Goal: Task Accomplishment & Management: Manage account settings

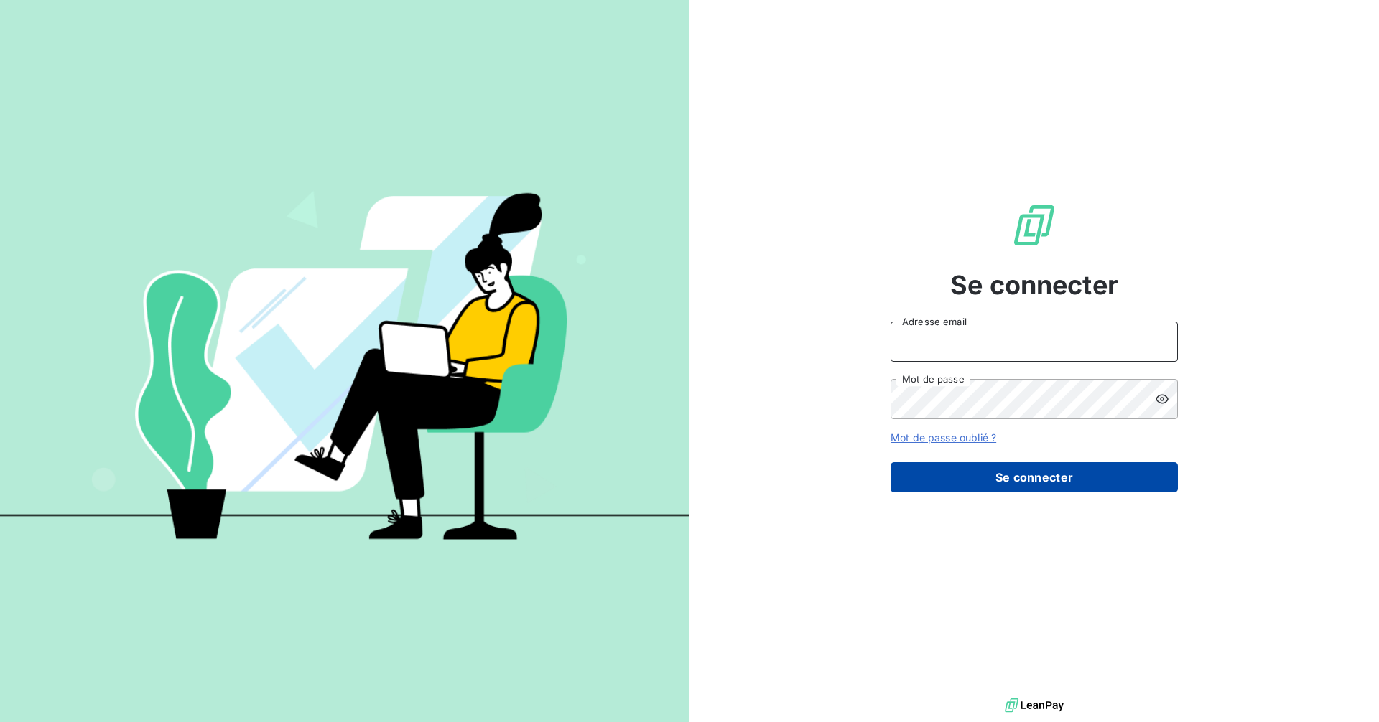
type input "[PERSON_NAME][EMAIL_ADDRESS][DOMAIN_NAME]"
click at [942, 470] on button "Se connecter" at bounding box center [1033, 477] width 287 height 30
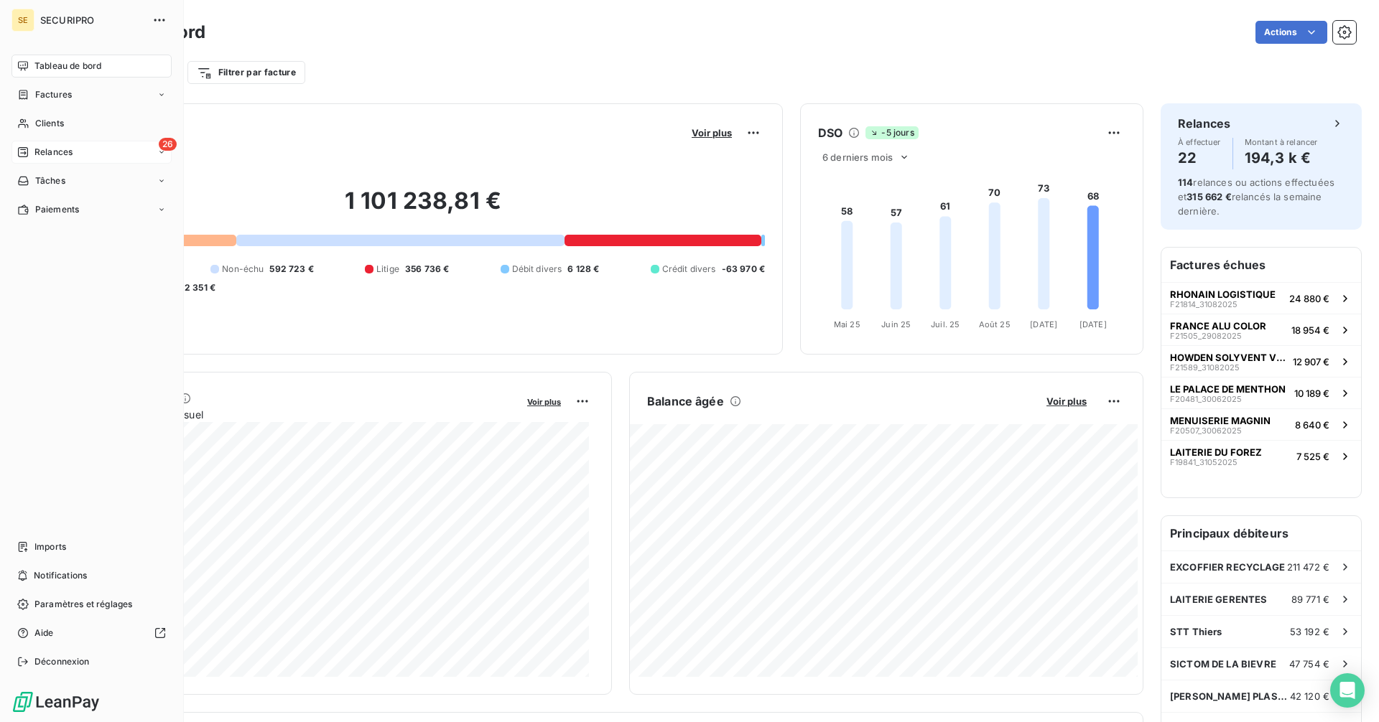
click at [46, 154] on span "Relances" at bounding box center [53, 152] width 38 height 13
click at [54, 182] on span "À effectuer" at bounding box center [57, 180] width 47 height 13
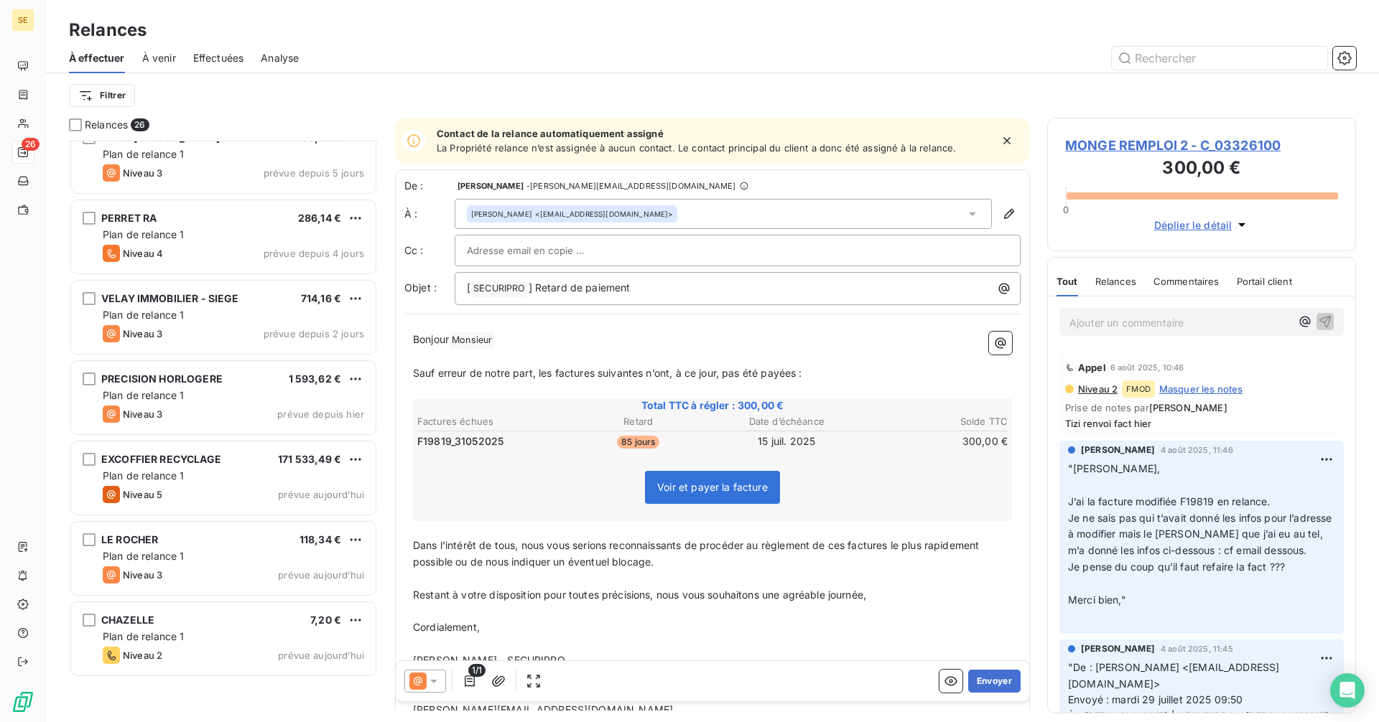
scroll to position [505, 0]
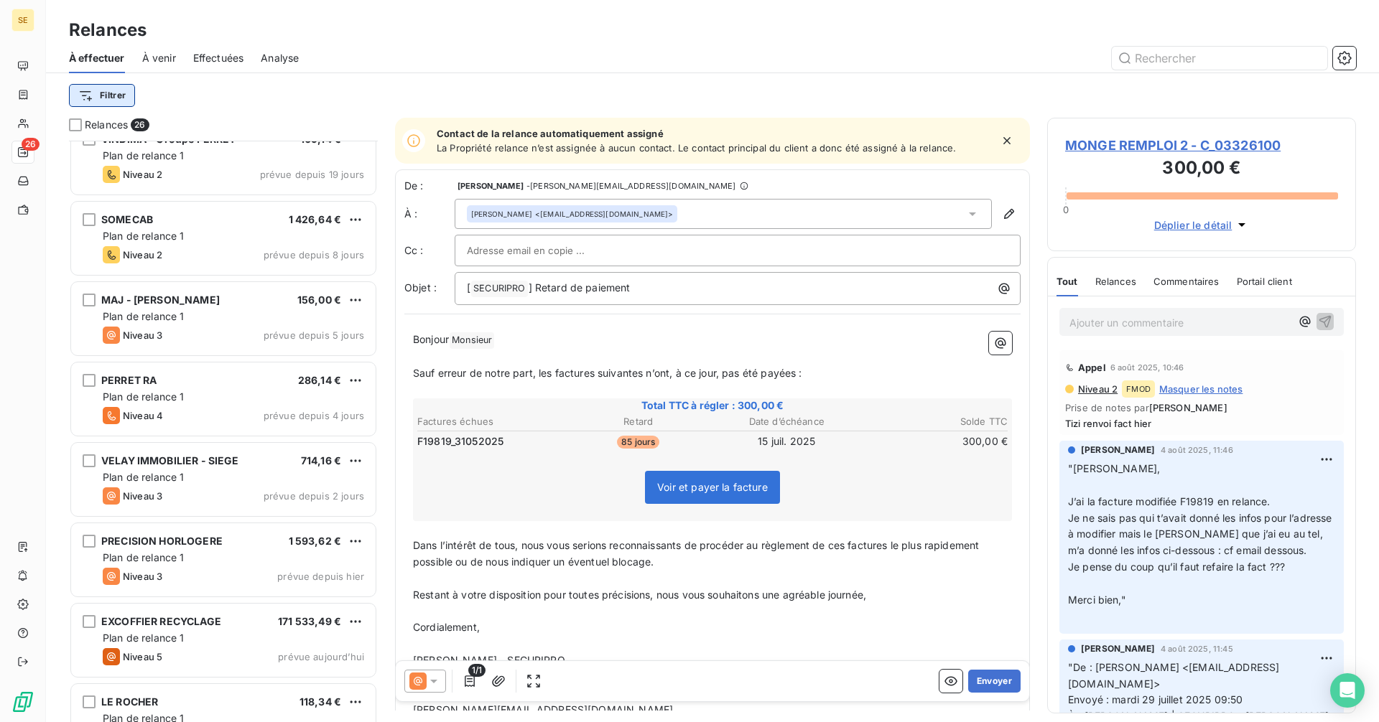
click at [115, 92] on html "SE 26 Relances À effectuer À venir Effectuées Analyse Filtrer Relances 26 MONGE…" at bounding box center [689, 361] width 1379 height 722
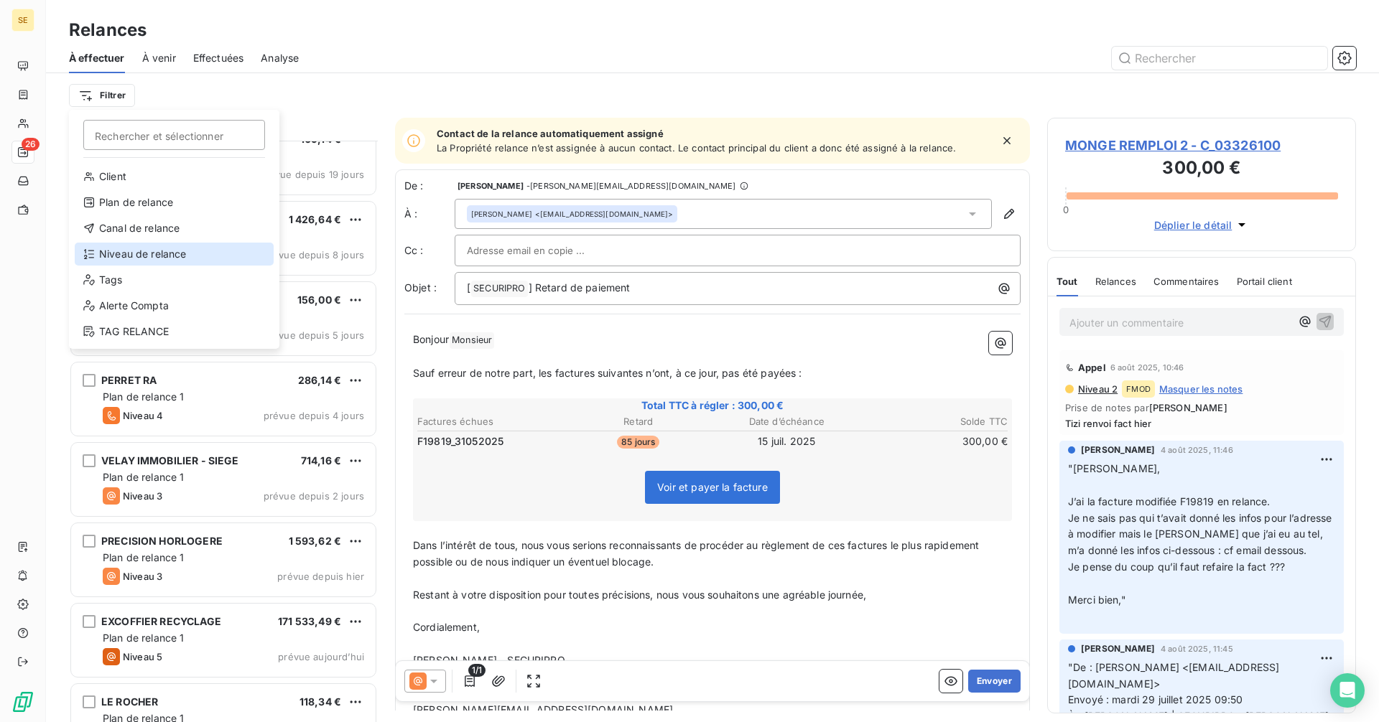
click at [105, 249] on div "Niveau de relance" at bounding box center [174, 254] width 199 height 23
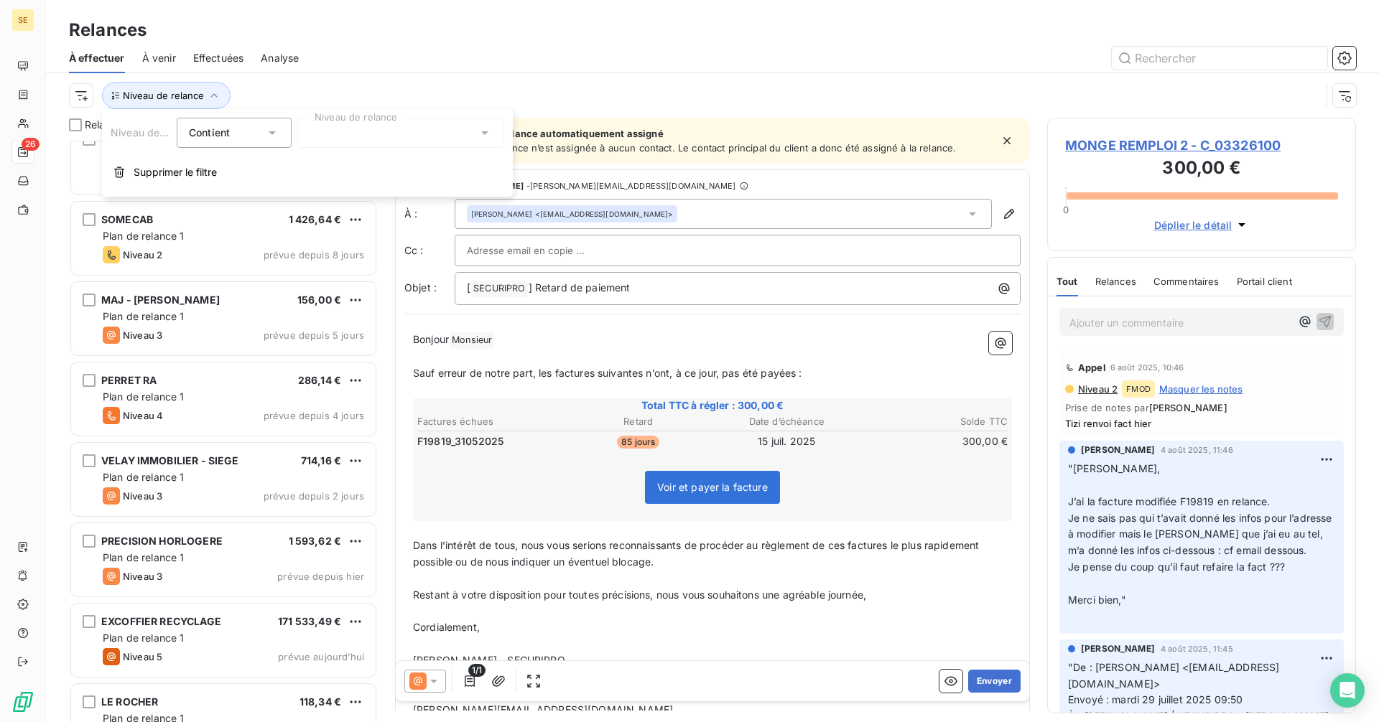
click at [333, 130] on div at bounding box center [400, 133] width 207 height 30
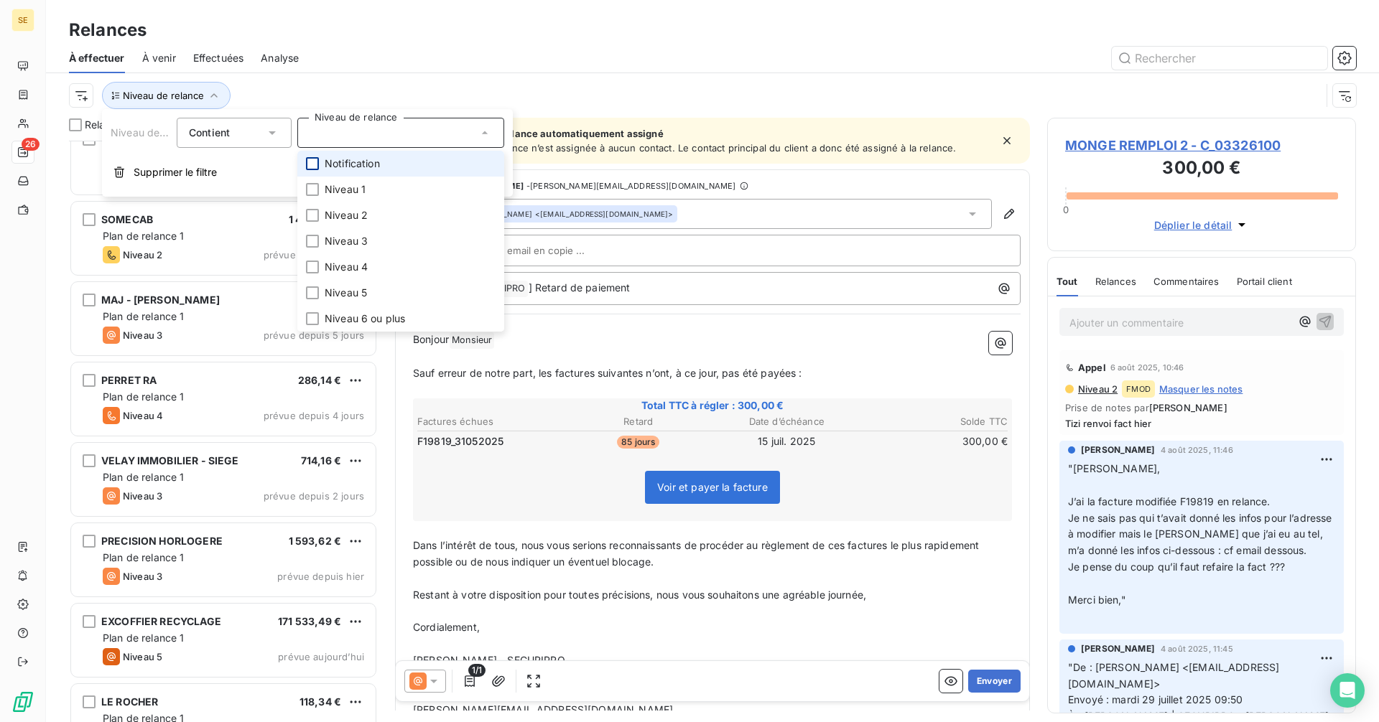
click at [307, 162] on div at bounding box center [312, 163] width 13 height 13
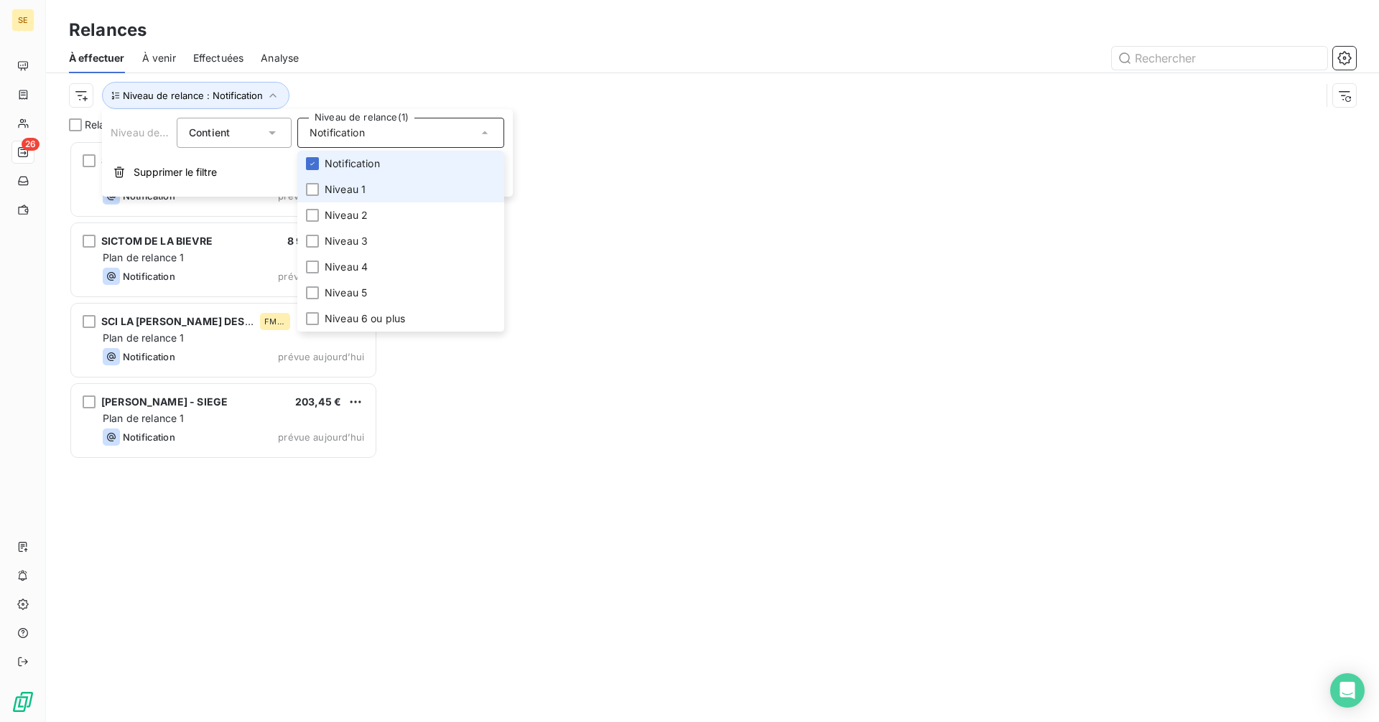
scroll to position [571, 298]
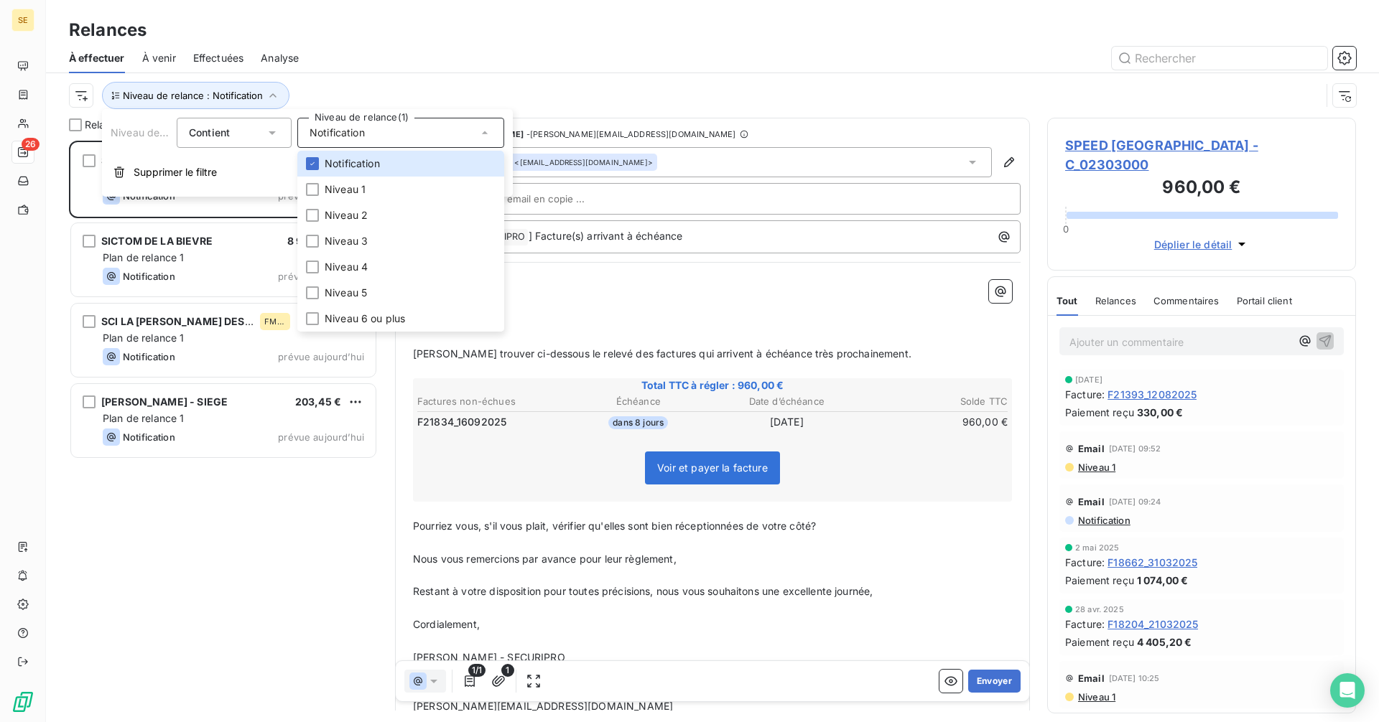
click at [239, 508] on div "SPEED FRANCE 960,00 € Plan de relance 1 Notification prévue [DATE] SICTOM DE LA…" at bounding box center [223, 432] width 309 height 582
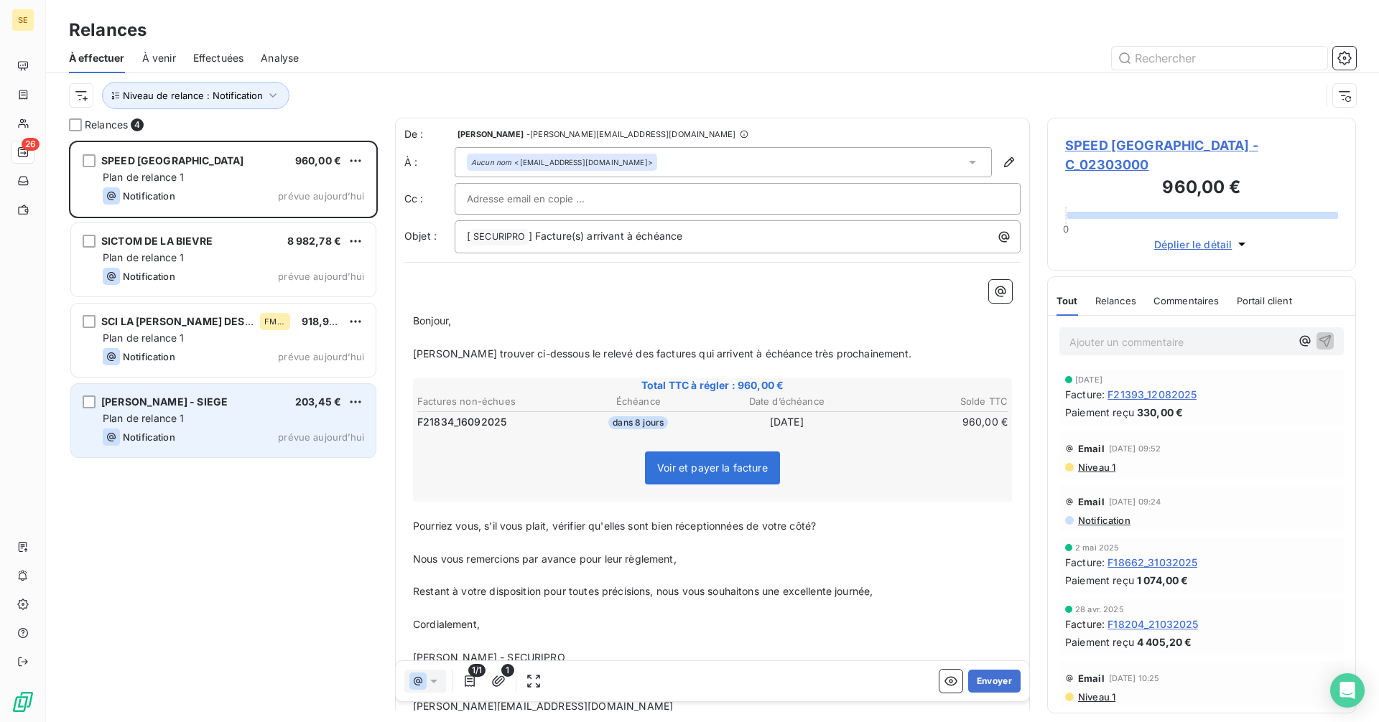
click at [256, 423] on div "Plan de relance 1" at bounding box center [233, 418] width 261 height 14
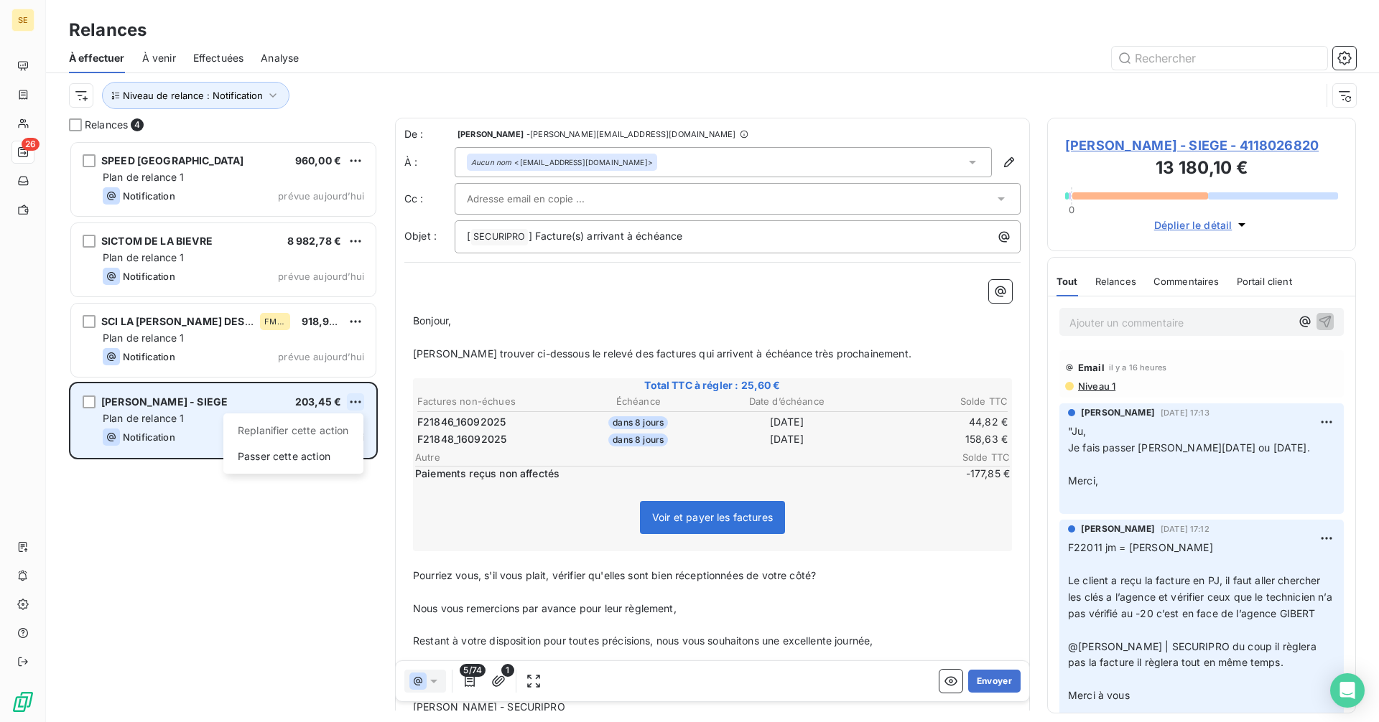
click at [356, 401] on html "SE 26 Relances À effectuer À venir Effectuées Analyse Niveau de relance : Notif…" at bounding box center [689, 361] width 1379 height 722
click at [280, 458] on div "Passer cette action" at bounding box center [293, 456] width 129 height 23
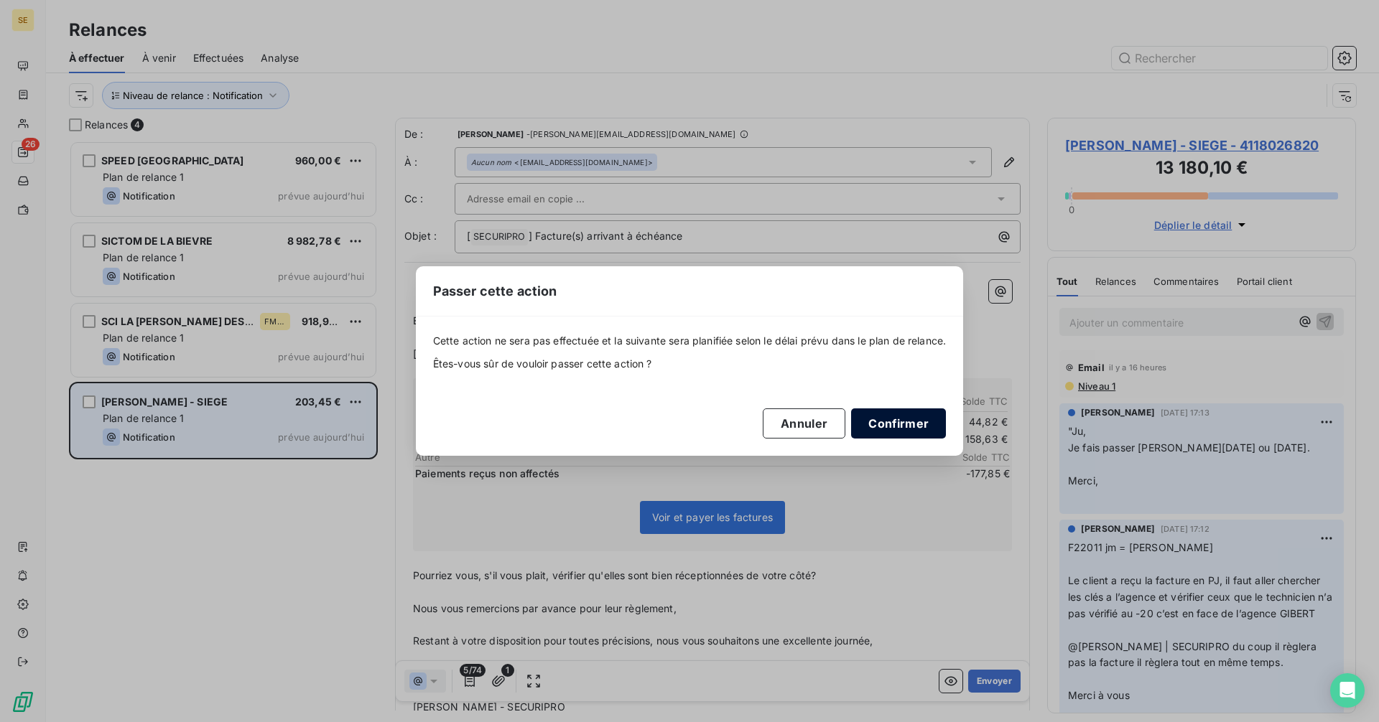
click at [898, 429] on button "Confirmer" at bounding box center [898, 424] width 95 height 30
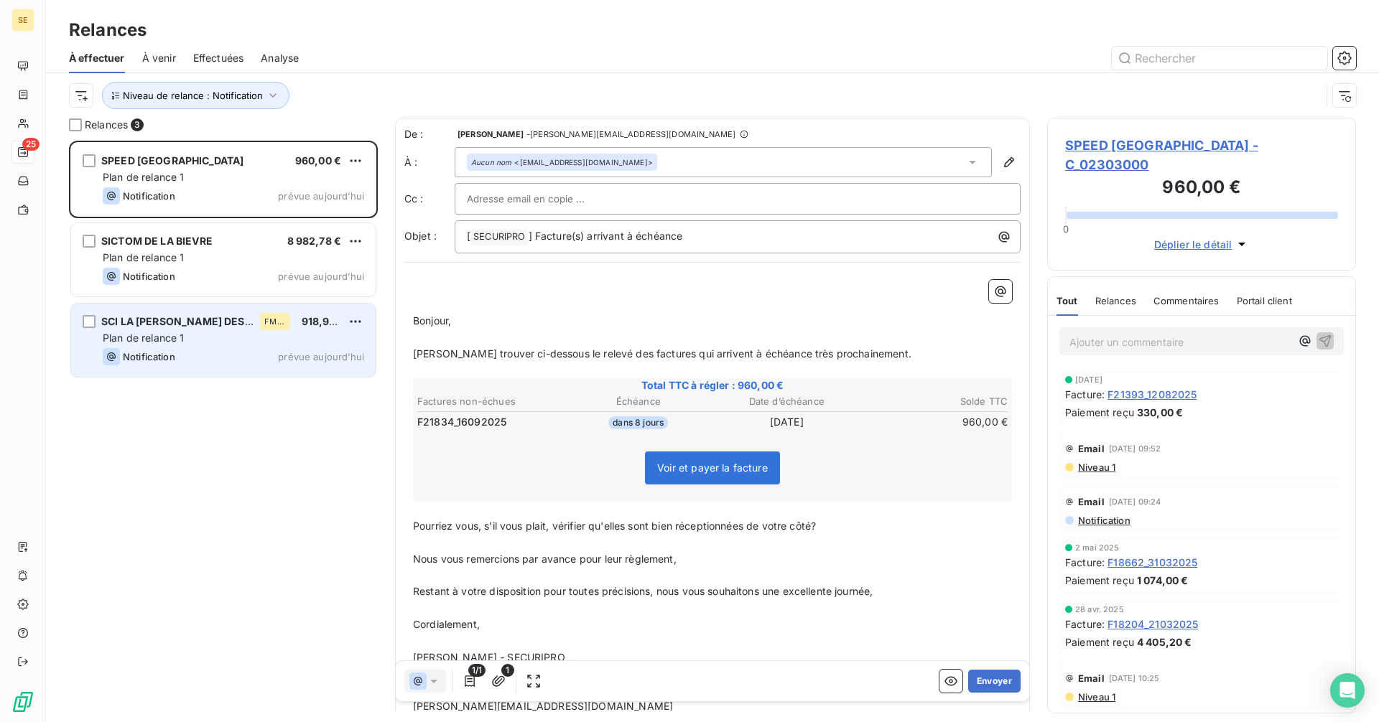
click at [172, 348] on div "SCI LA [PERSON_NAME] DES C2M FMOD 918,94 € Plan de relance 1 Notification prévu…" at bounding box center [223, 340] width 304 height 73
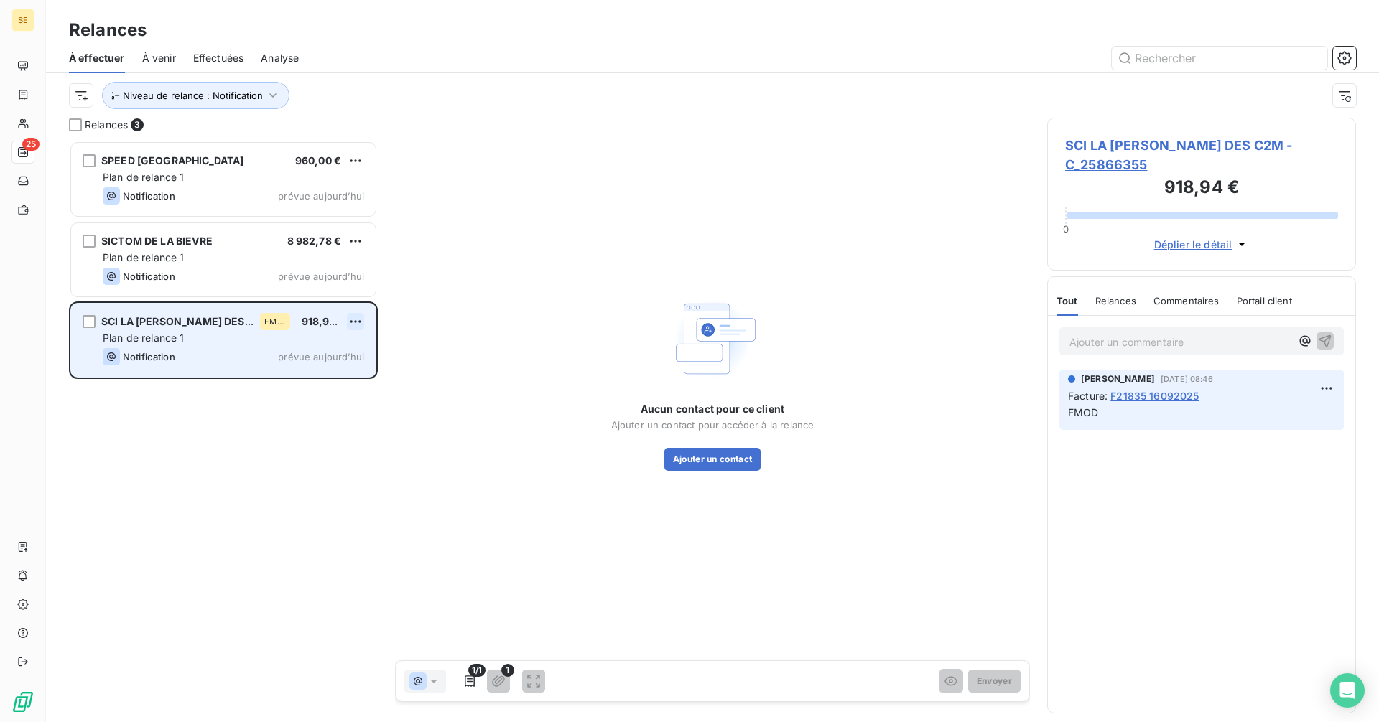
click at [354, 320] on html "SE 25 Relances À effectuer À venir Effectuées Analyse Niveau de relance : Notif…" at bounding box center [689, 361] width 1379 height 722
click at [272, 375] on div "Passer cette action" at bounding box center [293, 376] width 129 height 23
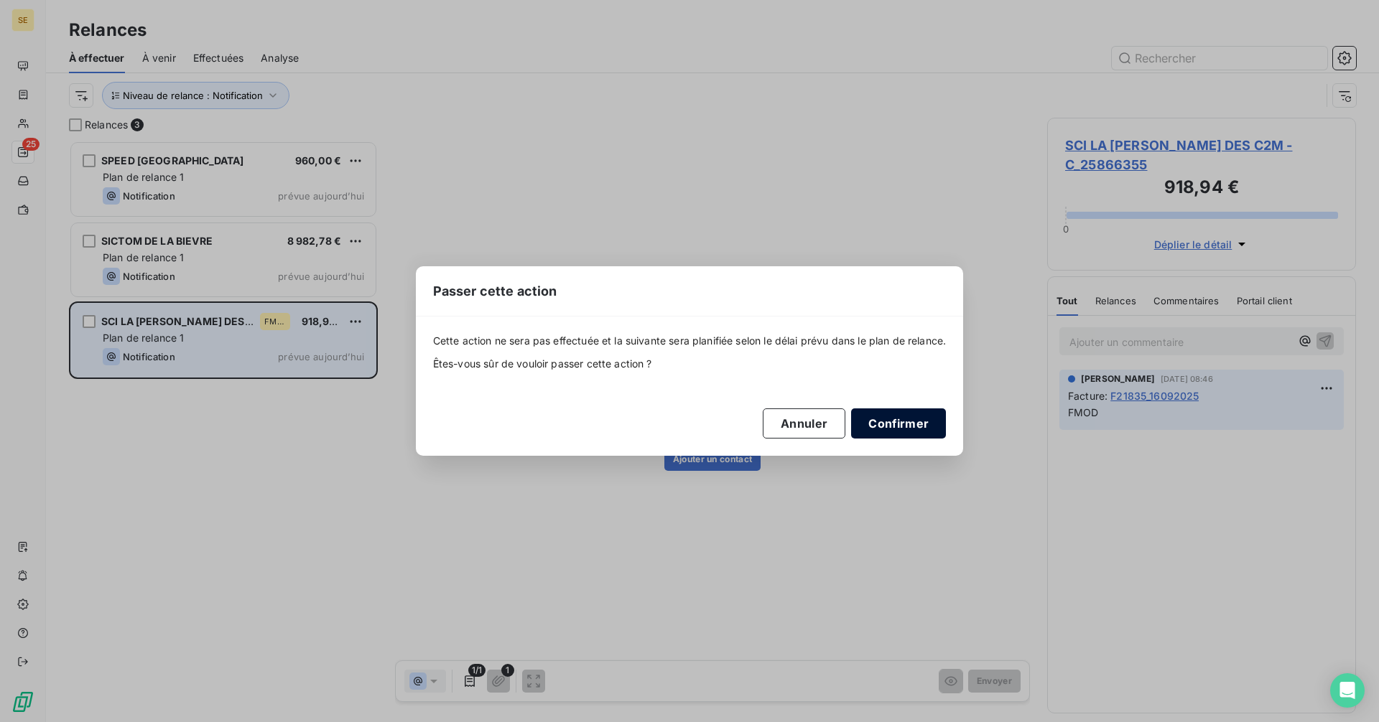
click at [878, 416] on button "Confirmer" at bounding box center [898, 424] width 95 height 30
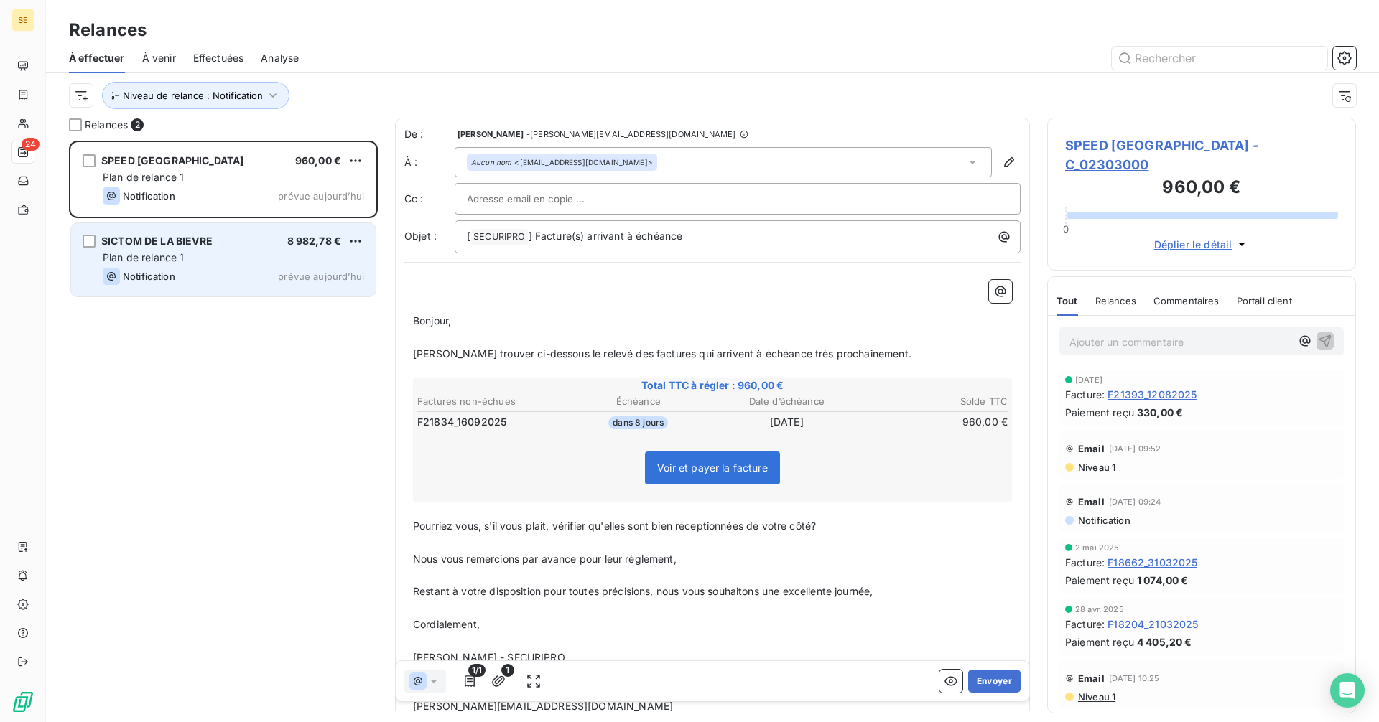
click at [216, 265] on div "SICTOM DE LA BIEVRE 8 982,78 € Plan de relance 1 Notification prévue [DATE]" at bounding box center [223, 259] width 304 height 73
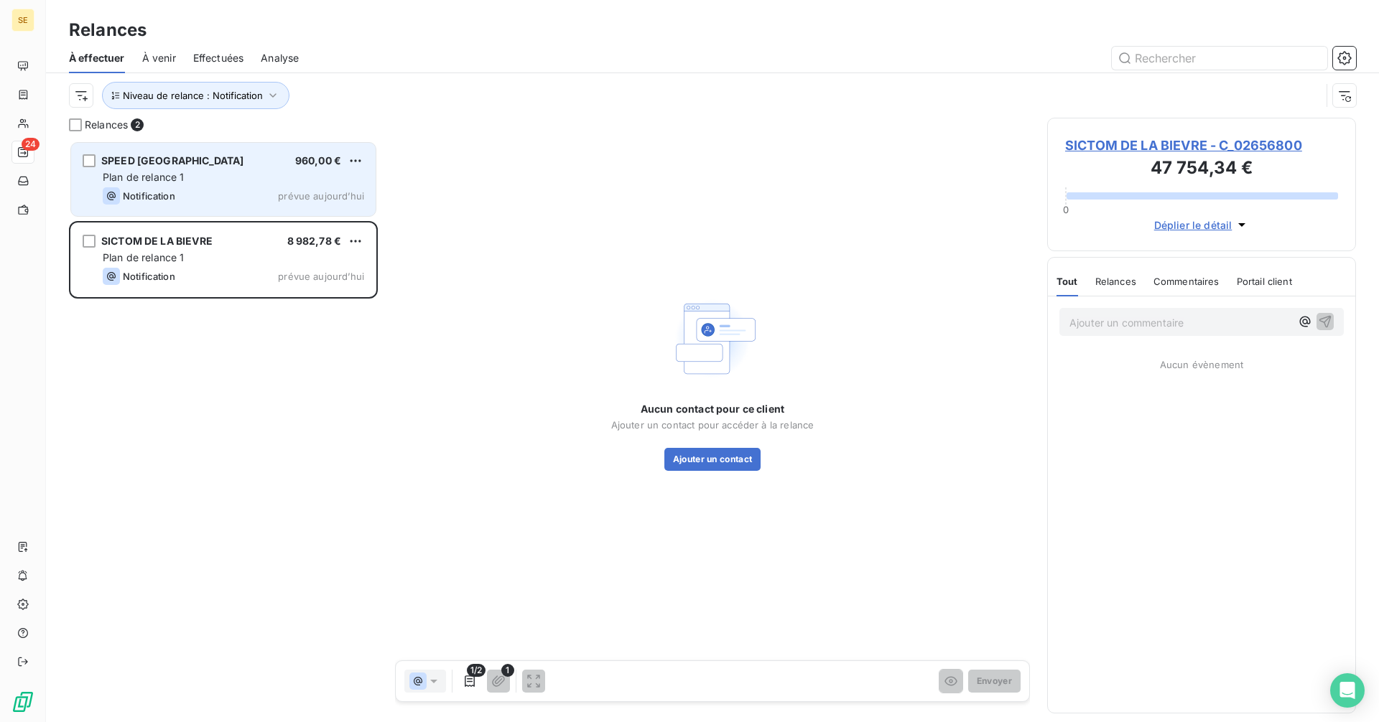
click at [225, 176] on div "Plan de relance 1" at bounding box center [233, 177] width 261 height 14
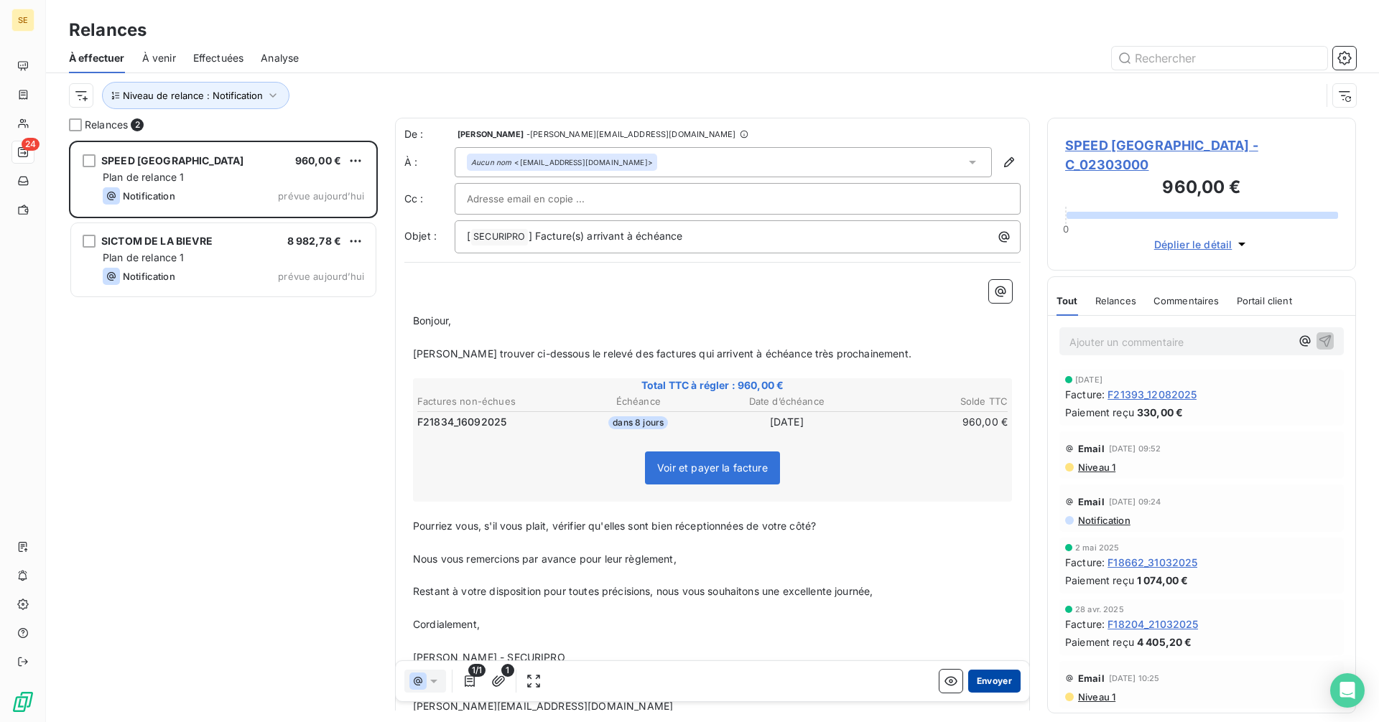
click at [977, 681] on button "Envoyer" at bounding box center [994, 681] width 52 height 23
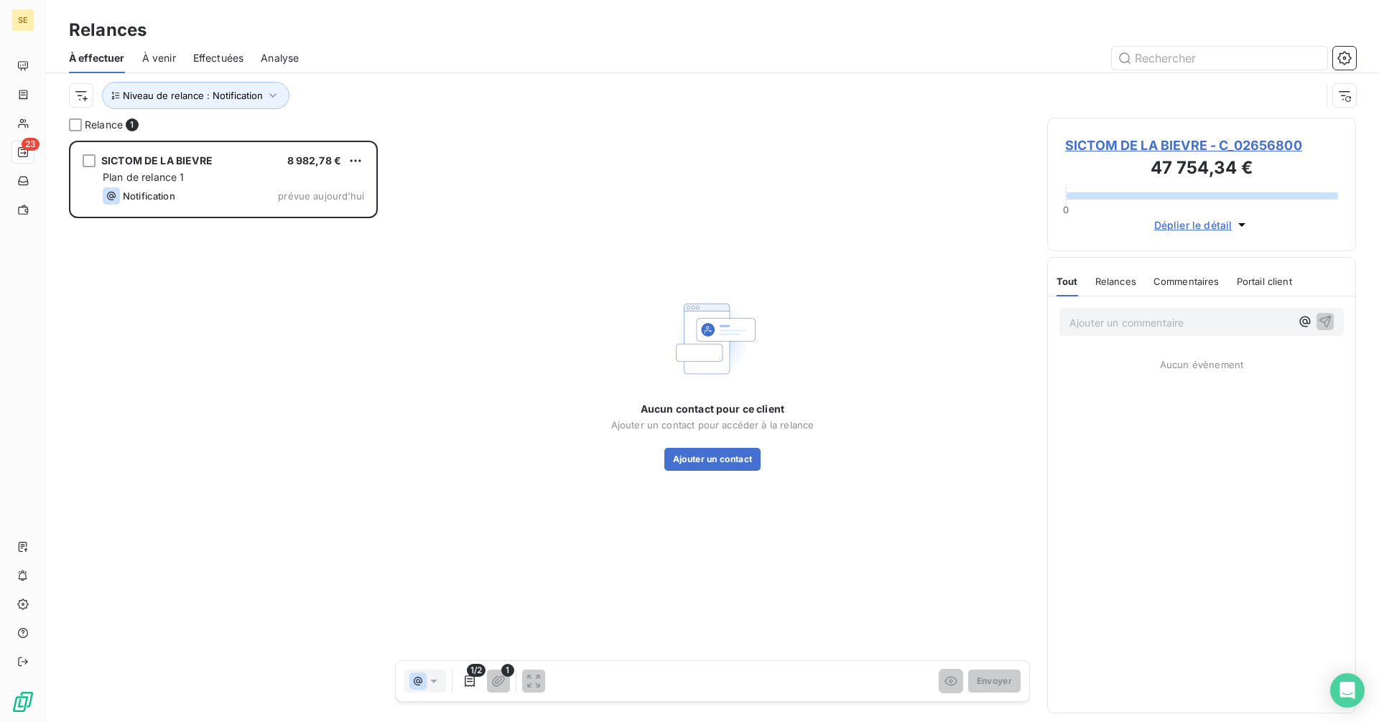
click at [1097, 140] on span "SICTOM DE LA BIEVRE - C_02656800" at bounding box center [1201, 145] width 273 height 19
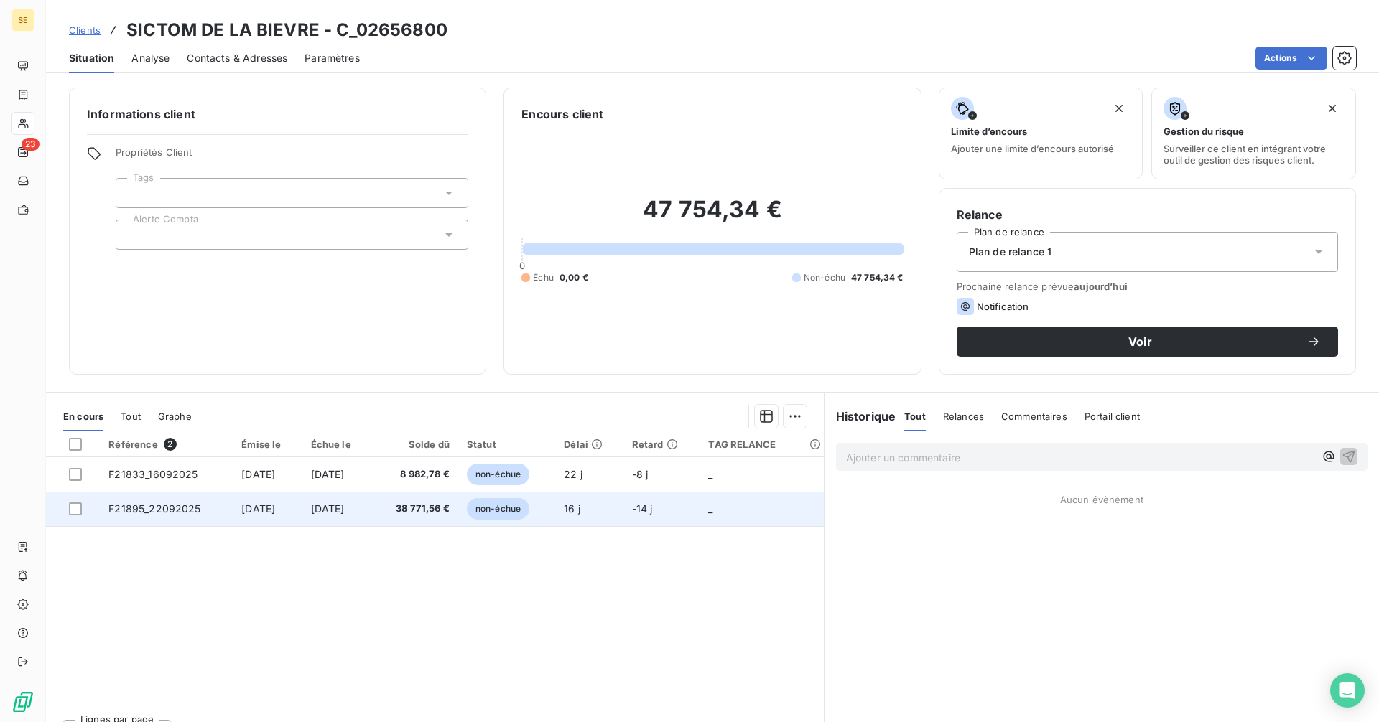
click at [427, 512] on span "38 771,56 €" at bounding box center [415, 509] width 69 height 14
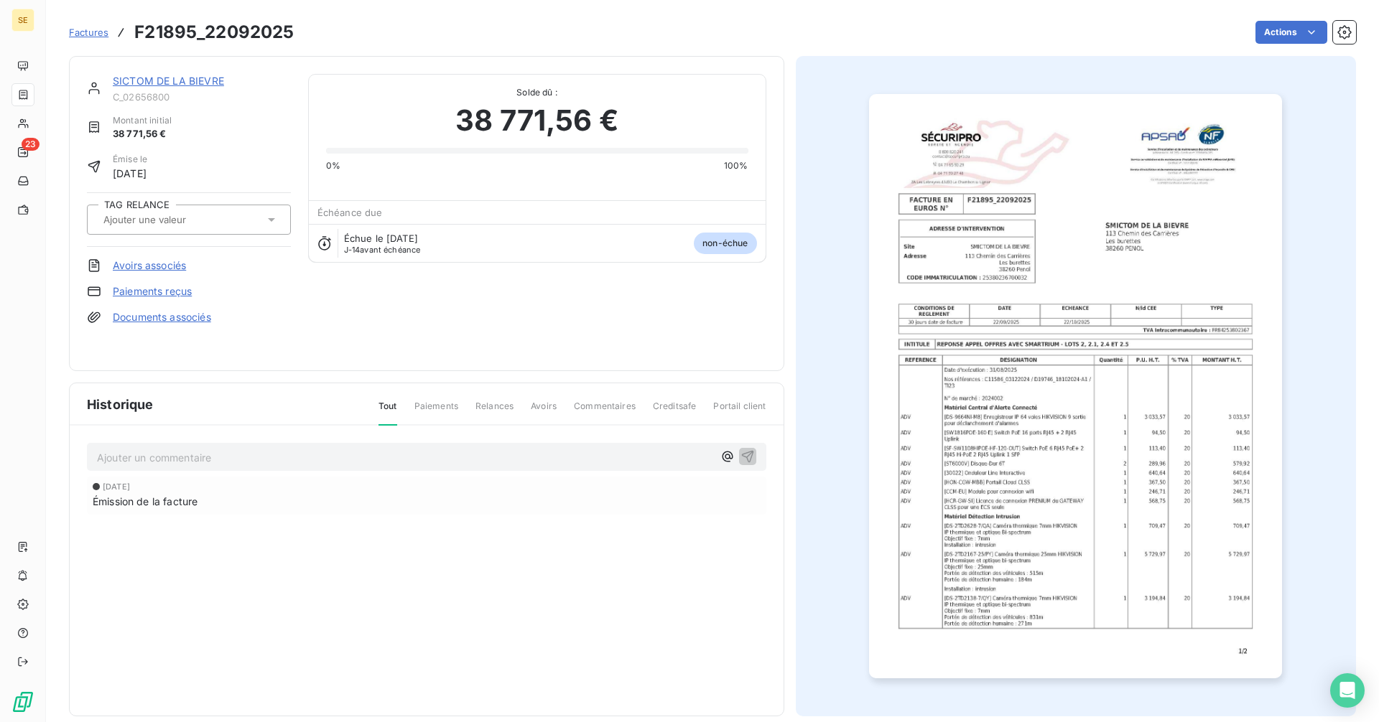
click at [202, 78] on link "SICTOM DE LA BIEVRE" at bounding box center [168, 81] width 111 height 12
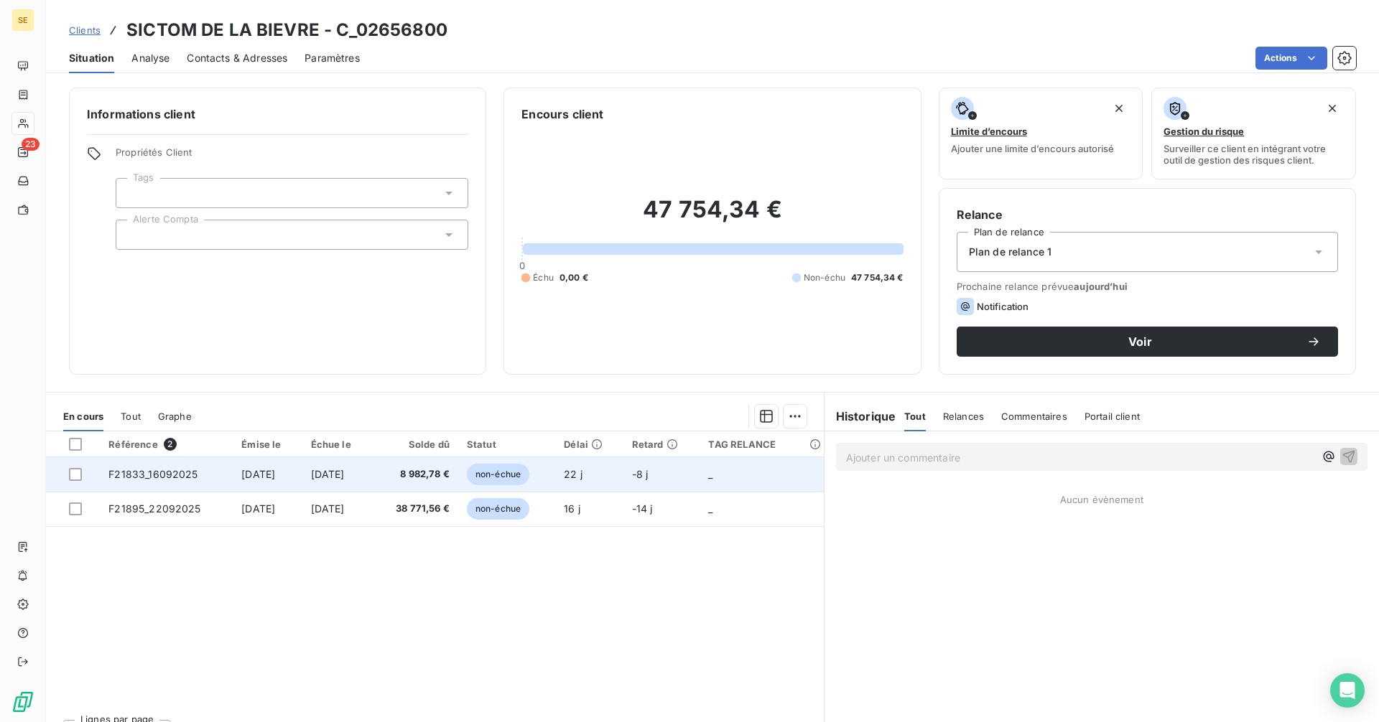
click at [401, 474] on td "8 982,78 €" at bounding box center [415, 474] width 86 height 34
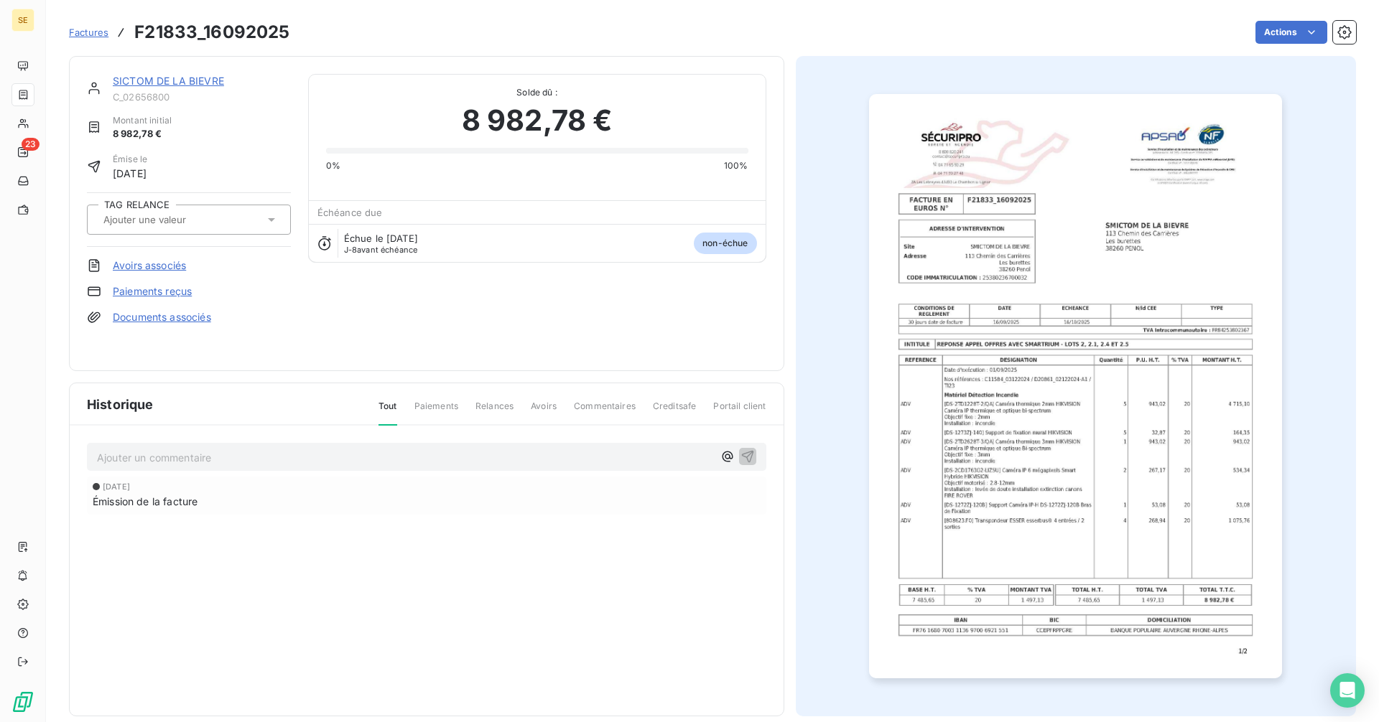
click at [166, 83] on link "SICTOM DE LA BIEVRE" at bounding box center [168, 81] width 111 height 12
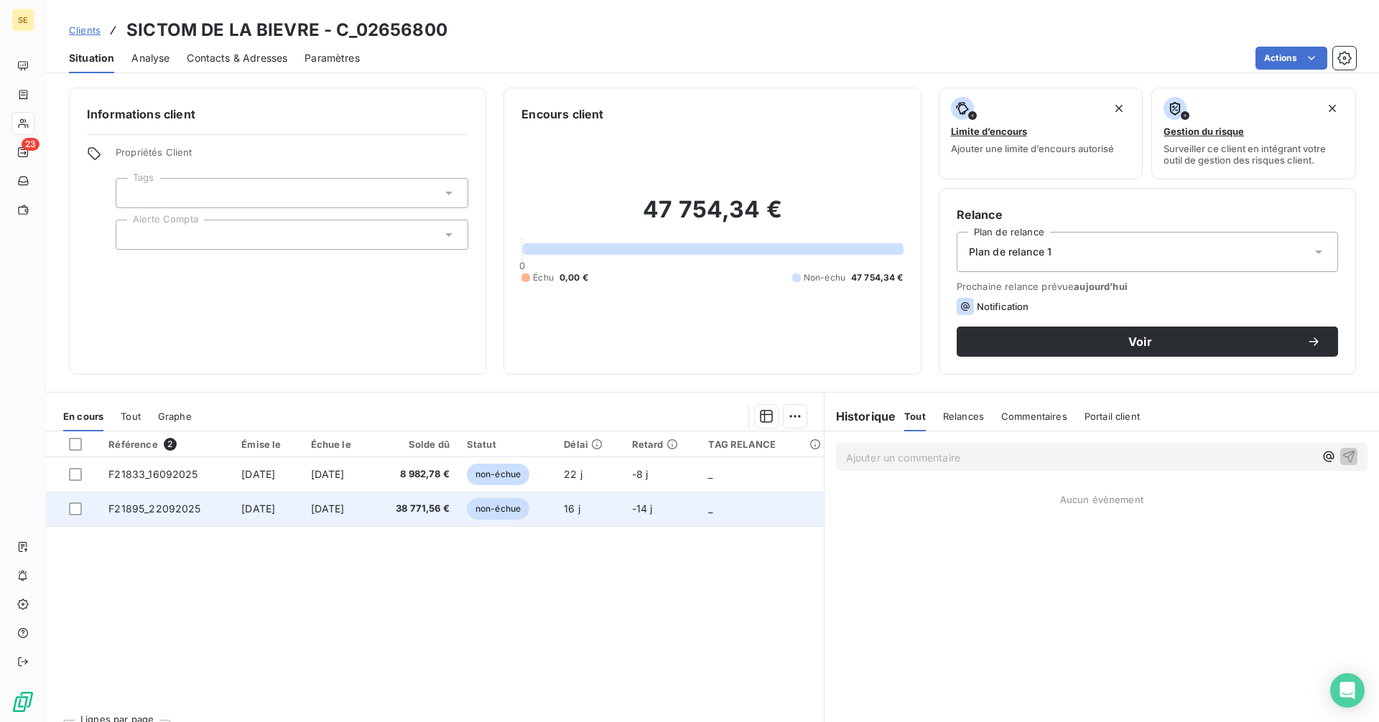
click at [450, 509] on span "38 771,56 €" at bounding box center [415, 509] width 69 height 14
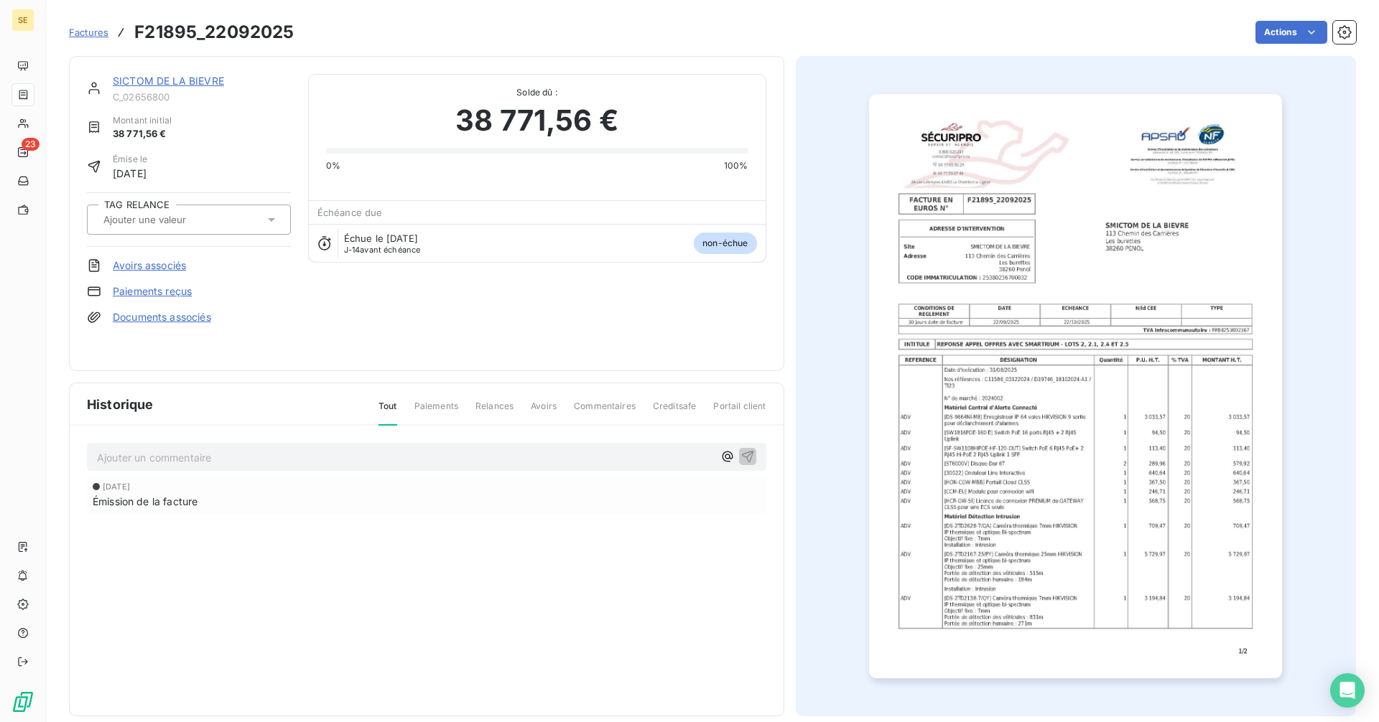
click at [203, 83] on link "SICTOM DE LA BIEVRE" at bounding box center [168, 81] width 111 height 12
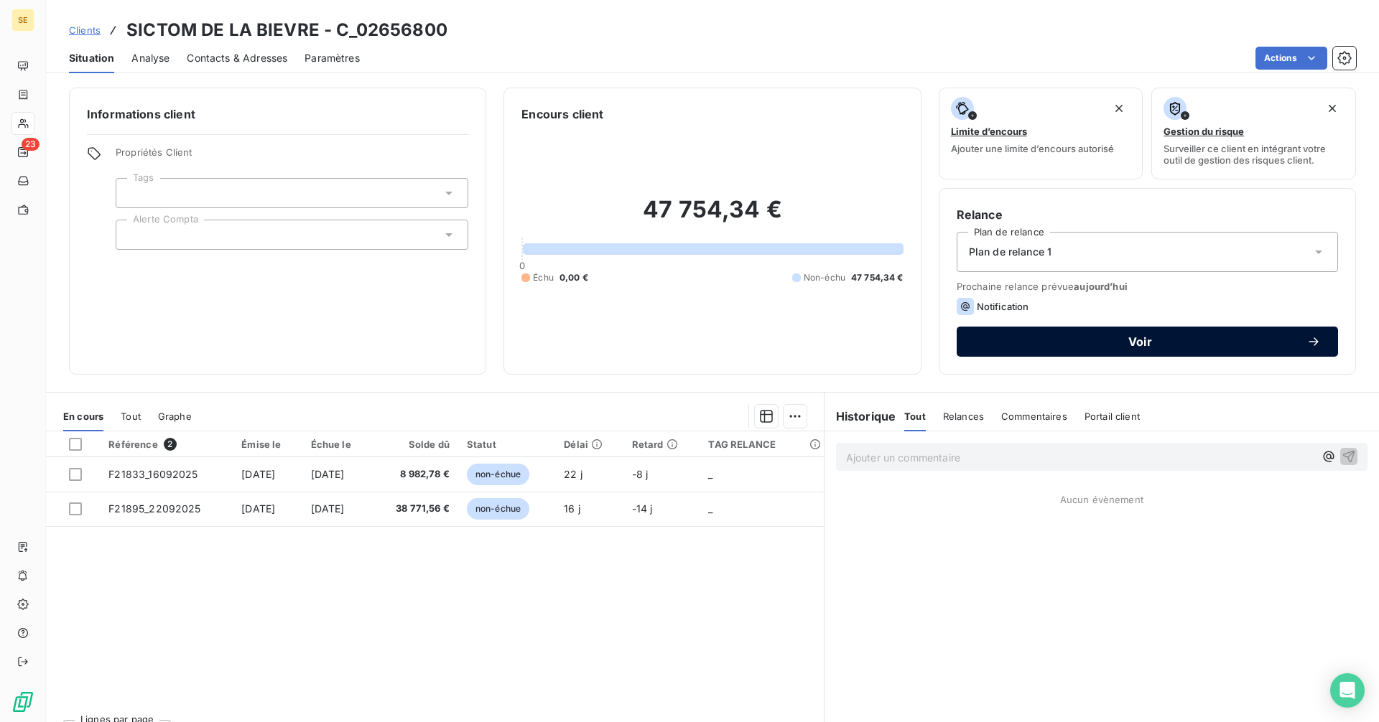
click at [1000, 343] on span "Voir" at bounding box center [1140, 341] width 332 height 11
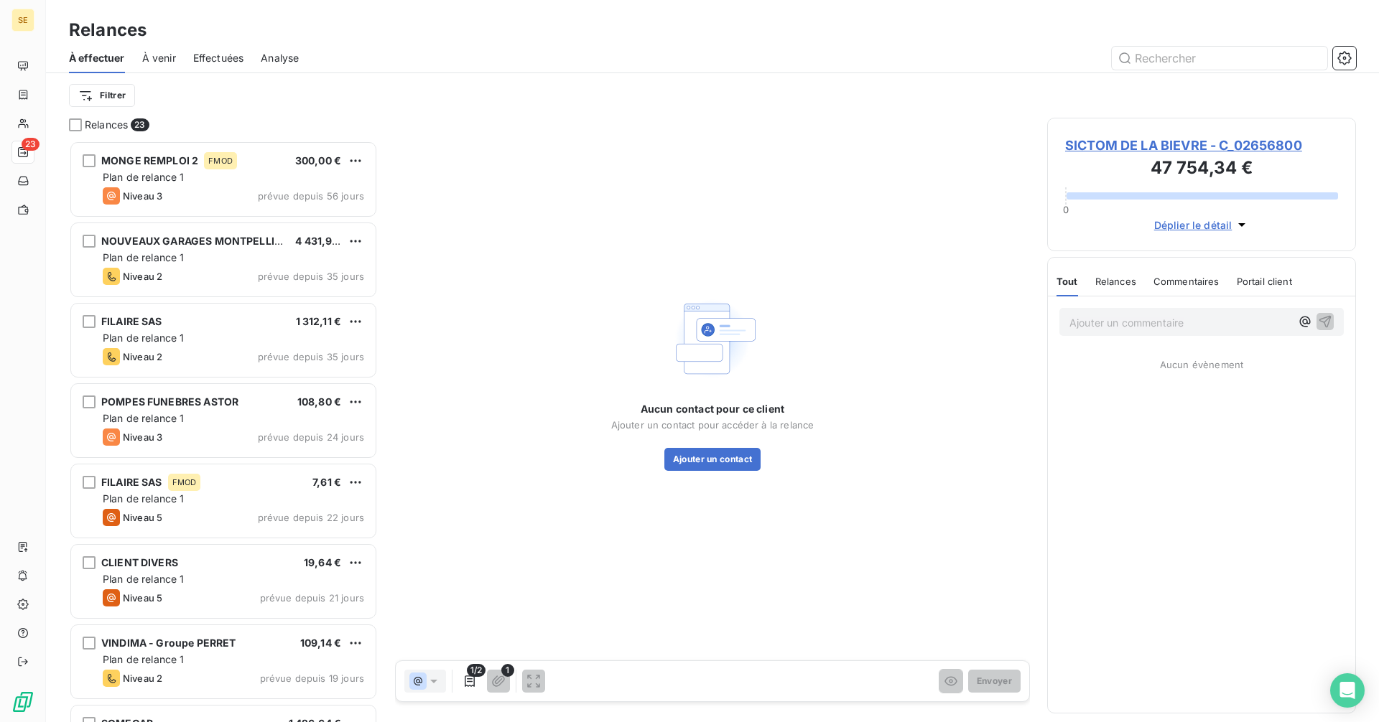
scroll to position [571, 298]
click at [720, 467] on button "Ajouter un contact" at bounding box center [712, 459] width 97 height 23
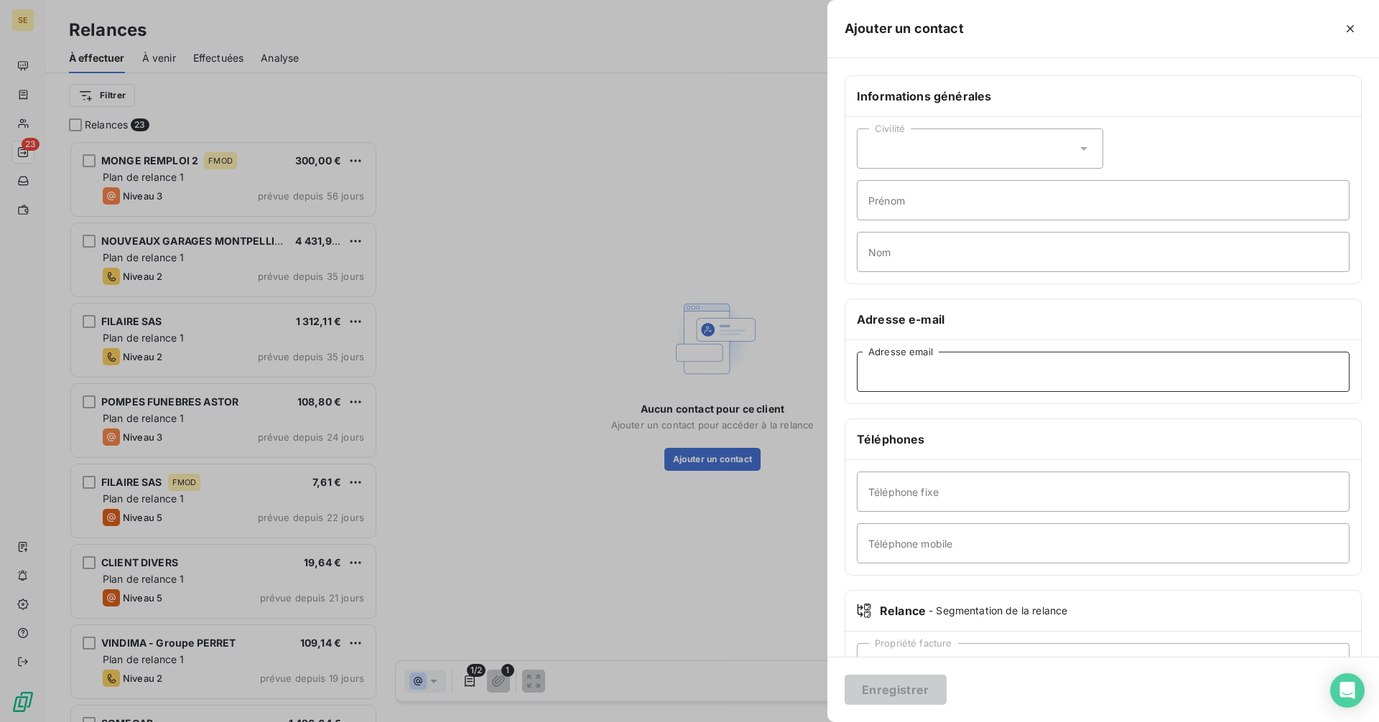
click at [936, 371] on input "Adresse email" at bounding box center [1103, 372] width 493 height 40
paste input "[EMAIL_ADDRESS][DOMAIN_NAME]"
type input "[EMAIL_ADDRESS][DOMAIN_NAME]"
click at [909, 144] on div "Civilité" at bounding box center [980, 149] width 246 height 40
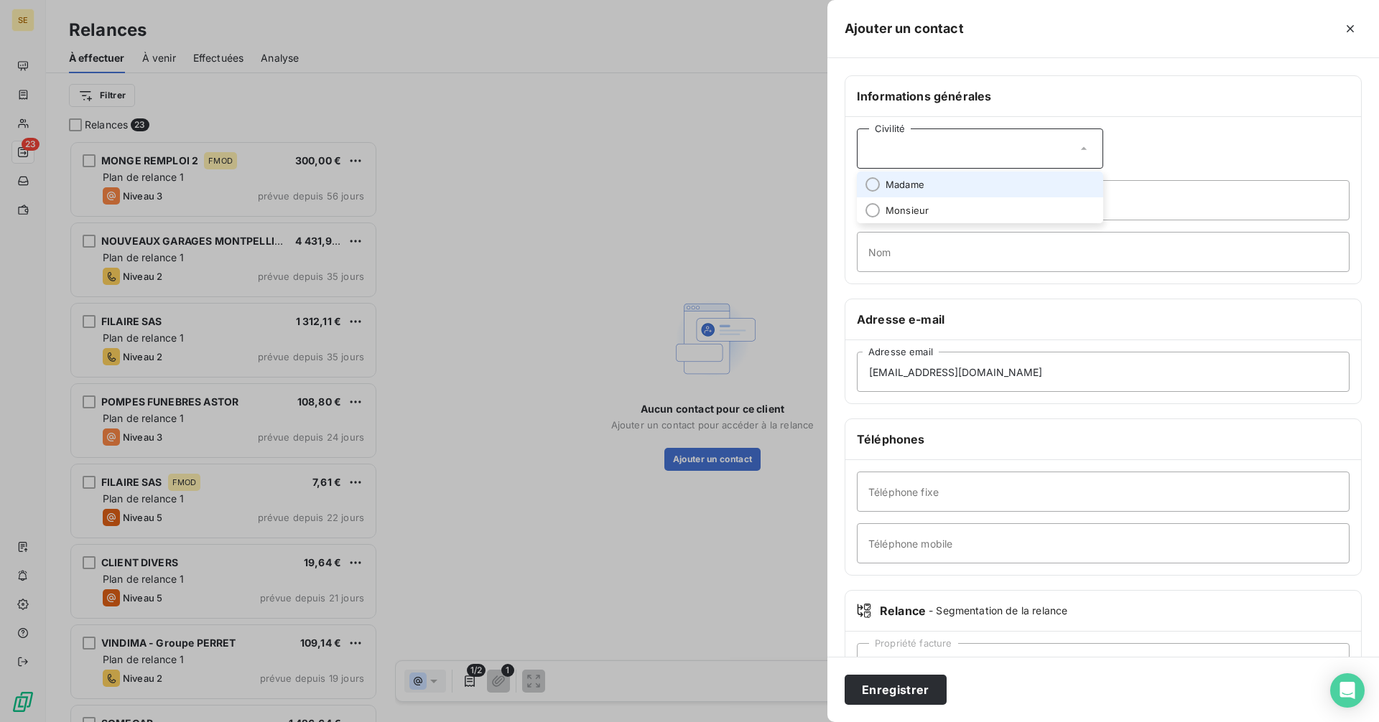
click at [918, 179] on span "Madame" at bounding box center [904, 185] width 39 height 14
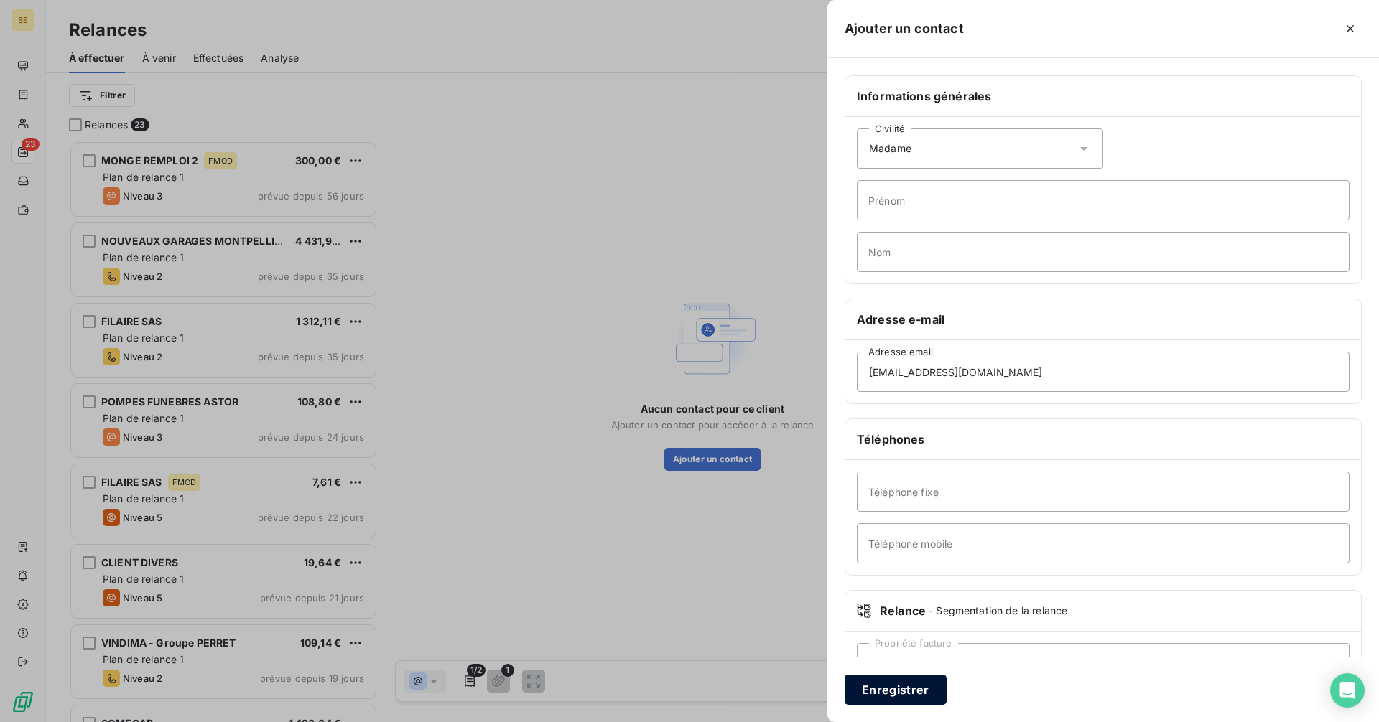
click at [911, 689] on button "Enregistrer" at bounding box center [895, 690] width 102 height 30
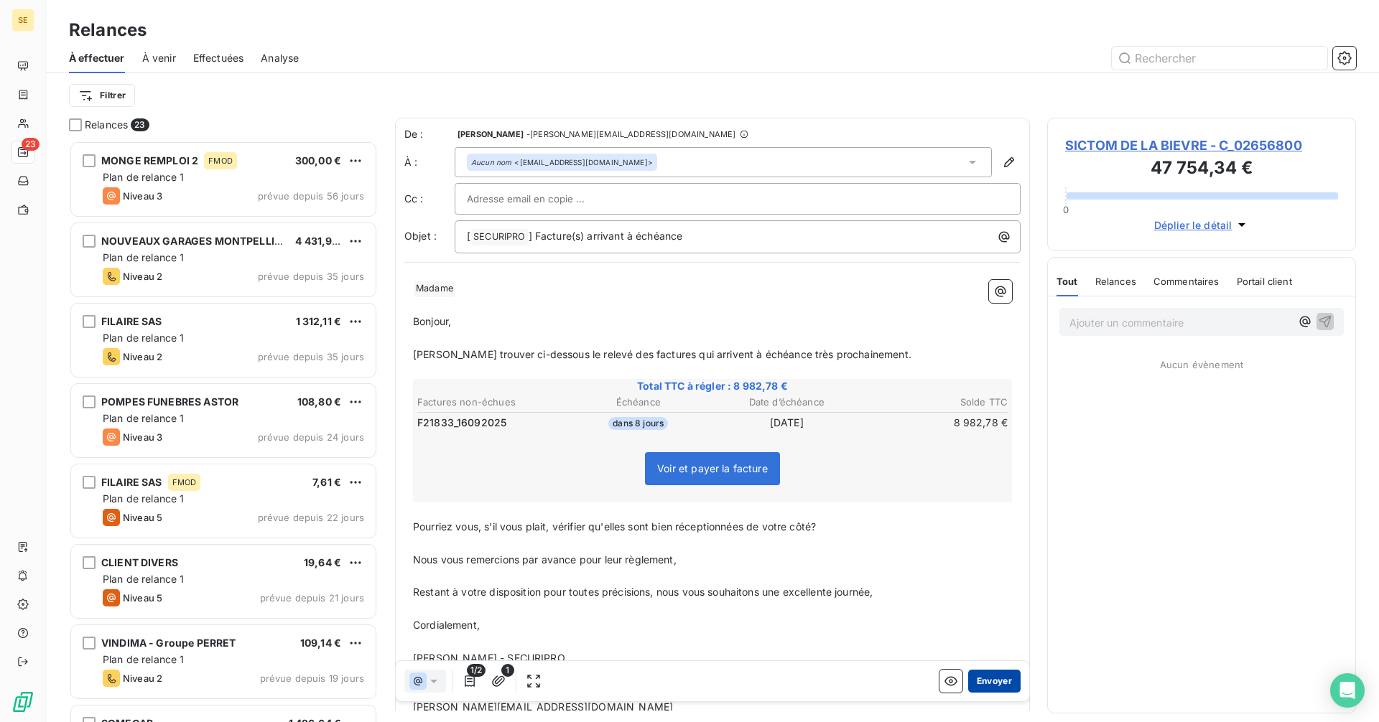
click at [993, 684] on button "Envoyer" at bounding box center [994, 681] width 52 height 23
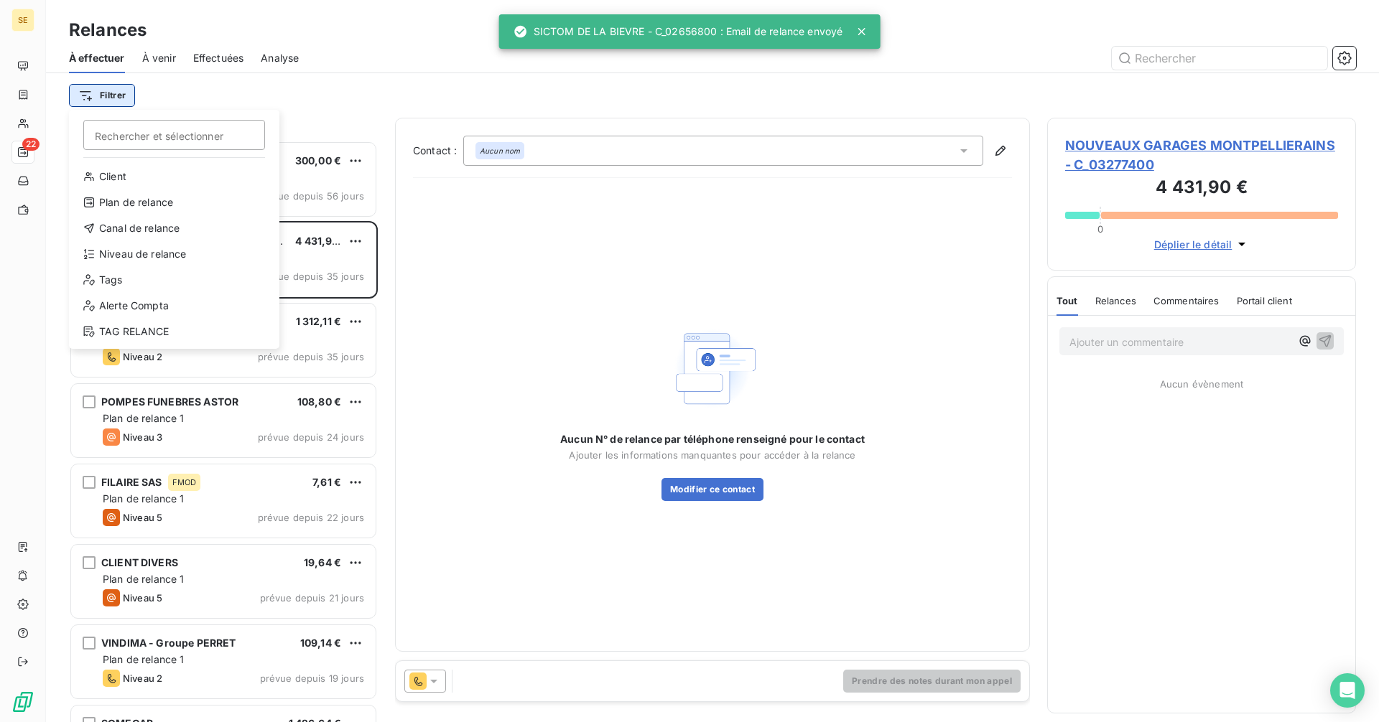
click at [125, 94] on html "SE 22 Relances À effectuer À venir Effectuées Analyse Filtrer Rechercher et sél…" at bounding box center [689, 361] width 1379 height 722
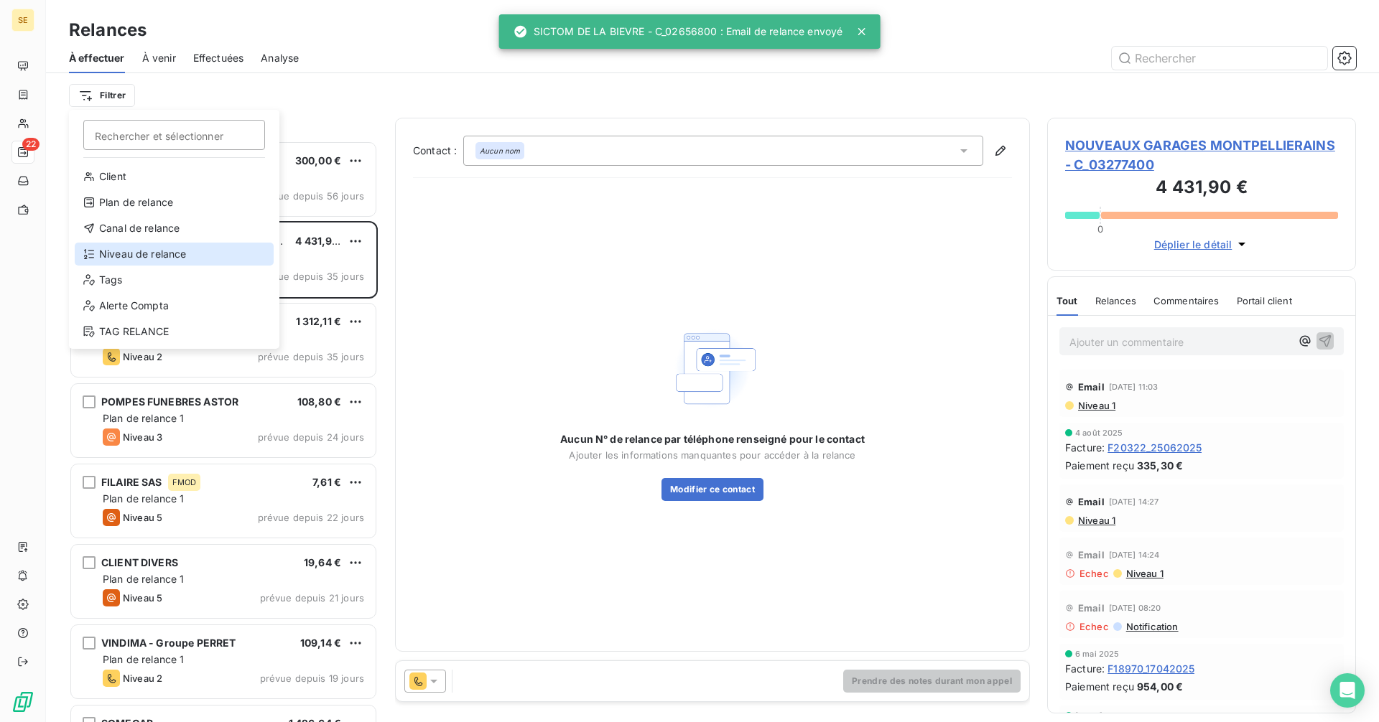
click at [153, 245] on div "Niveau de relance" at bounding box center [174, 254] width 199 height 23
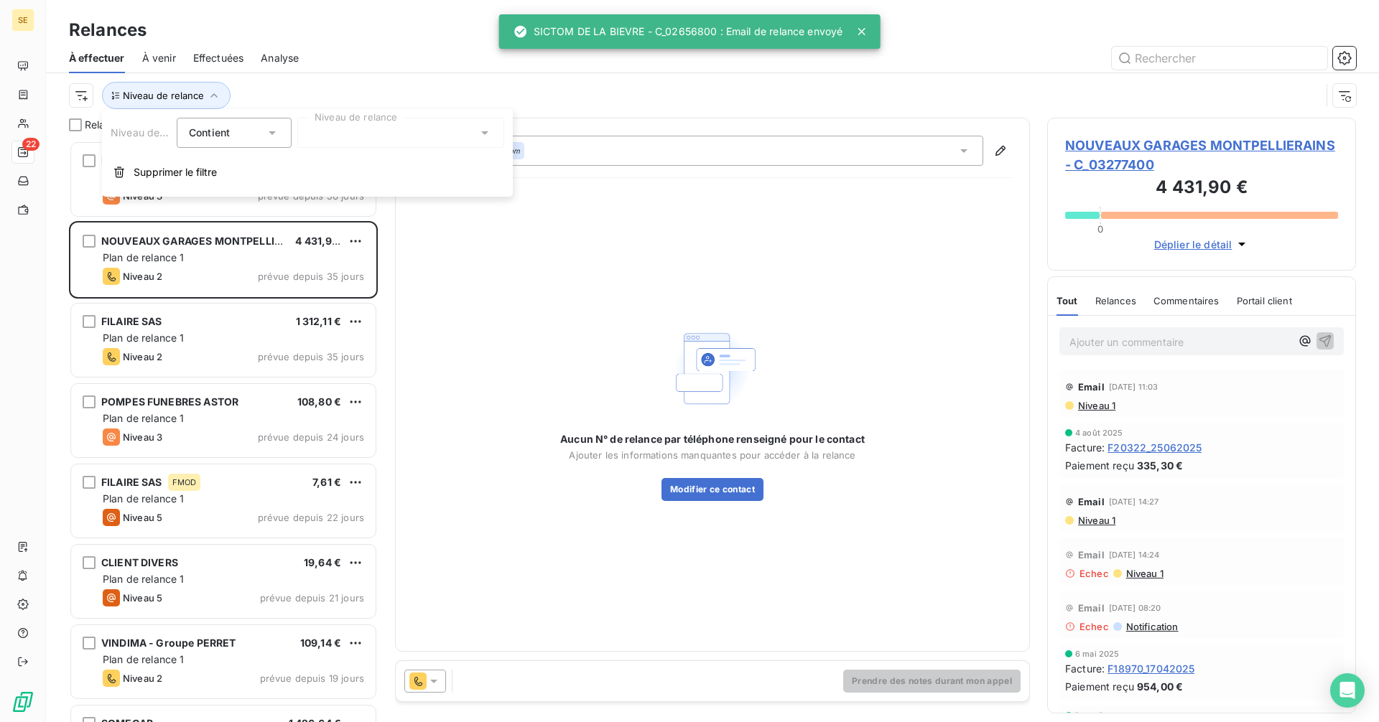
click at [340, 132] on div at bounding box center [400, 133] width 207 height 30
click at [316, 190] on div at bounding box center [312, 189] width 13 height 13
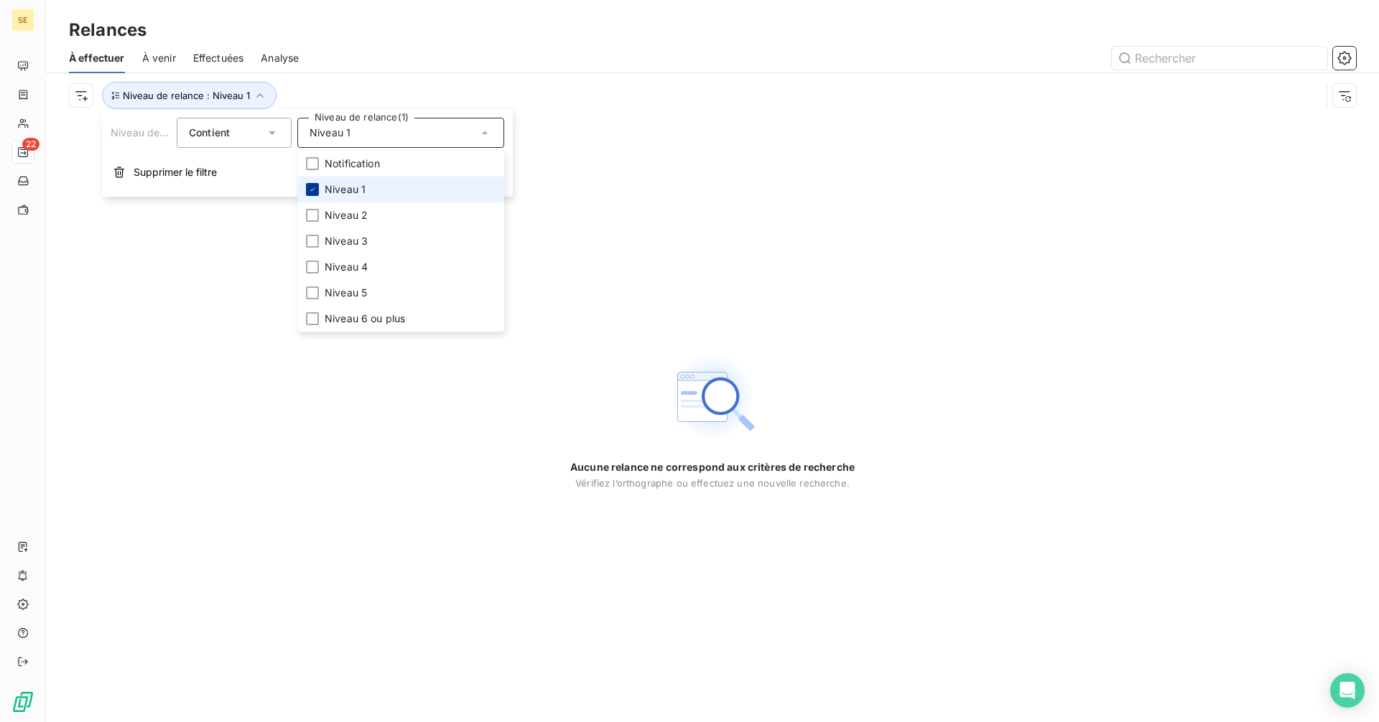
click at [312, 190] on icon at bounding box center [312, 189] width 9 height 9
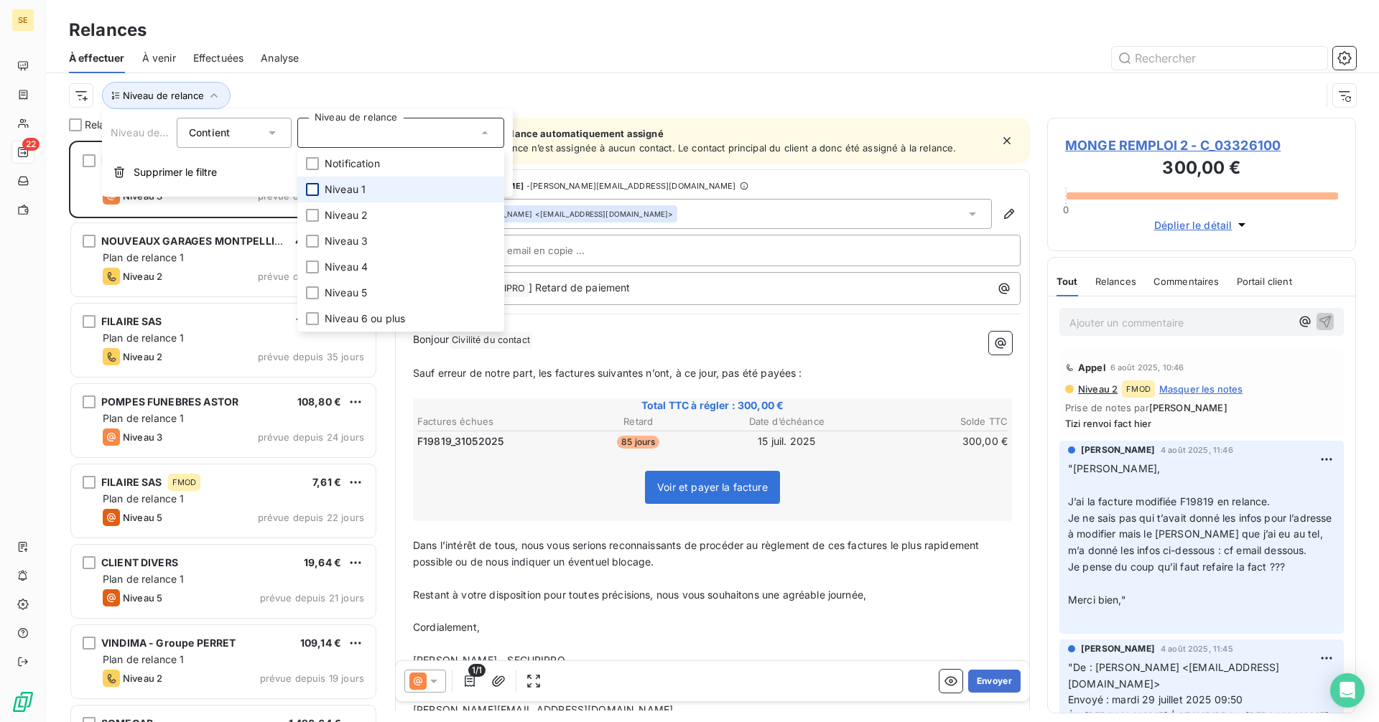
scroll to position [571, 298]
click at [439, 53] on div at bounding box center [836, 58] width 1040 height 23
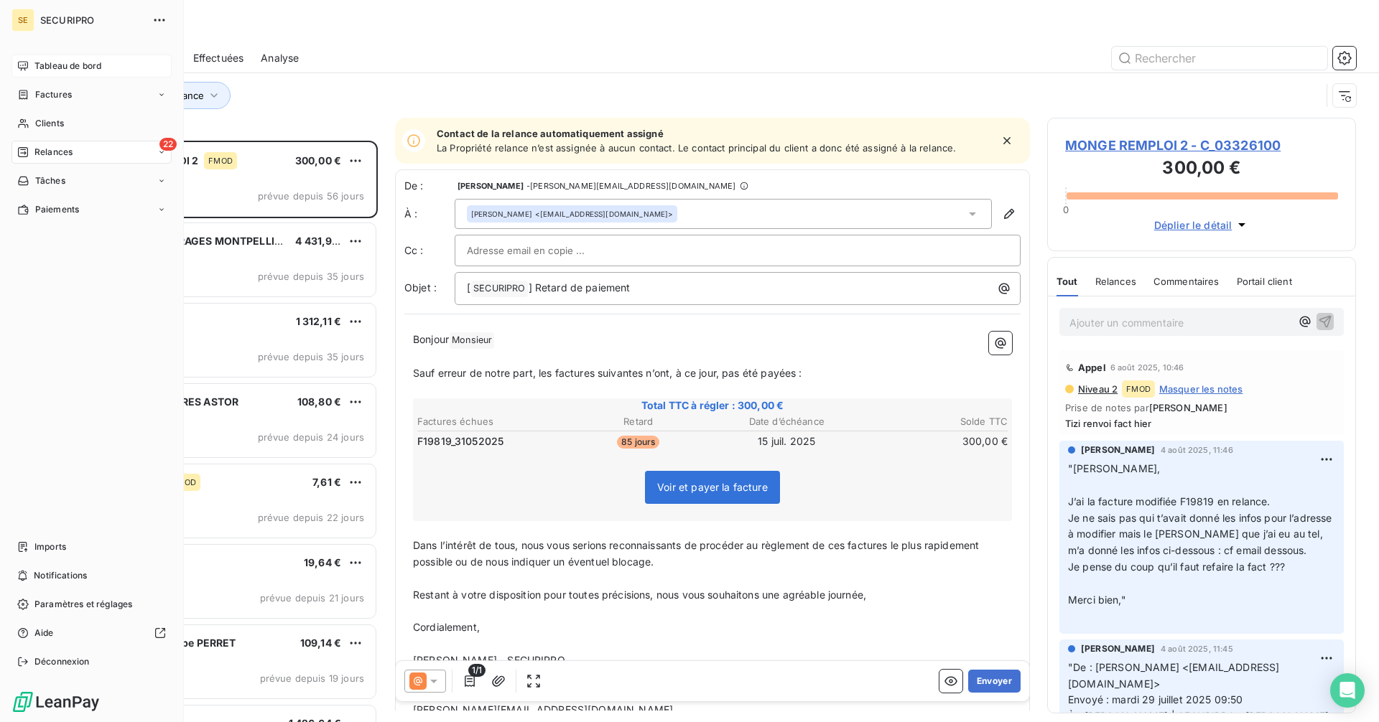
click at [34, 60] on span "Tableau de bord" at bounding box center [67, 66] width 67 height 13
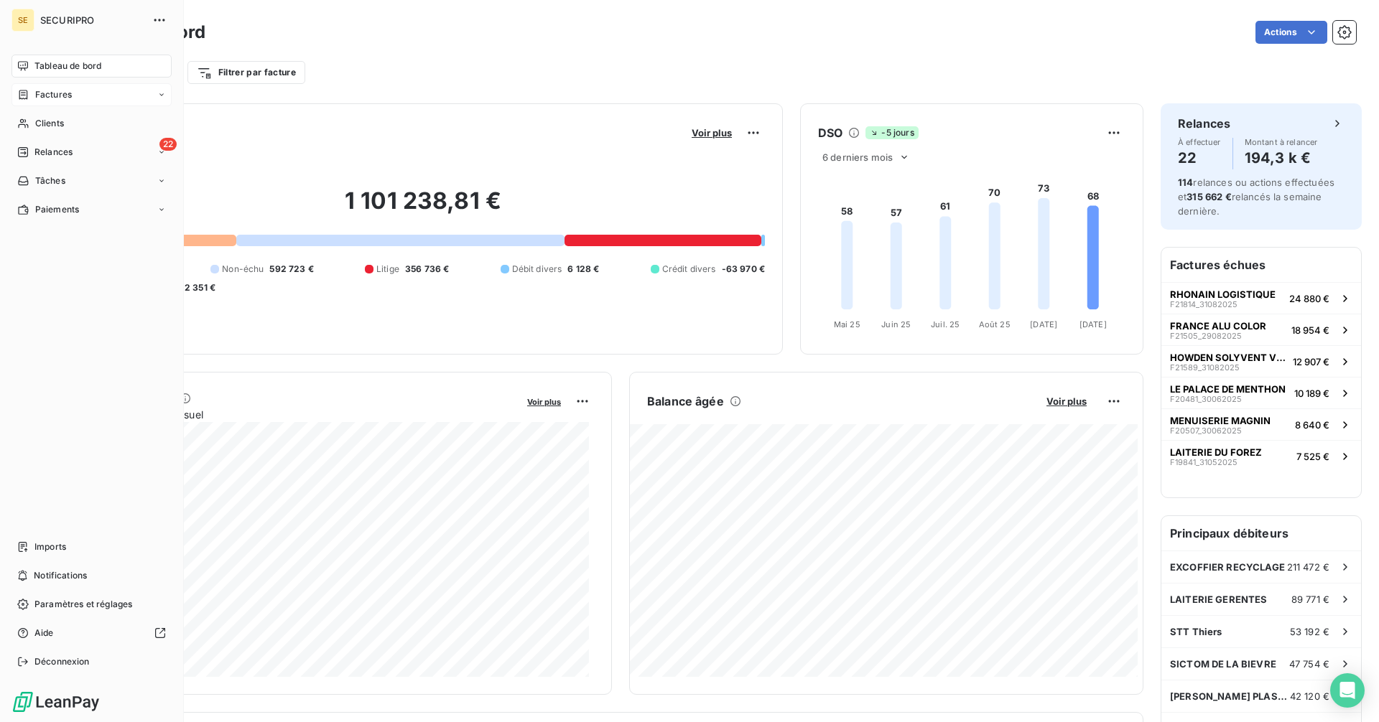
click at [45, 98] on span "Factures" at bounding box center [53, 94] width 37 height 13
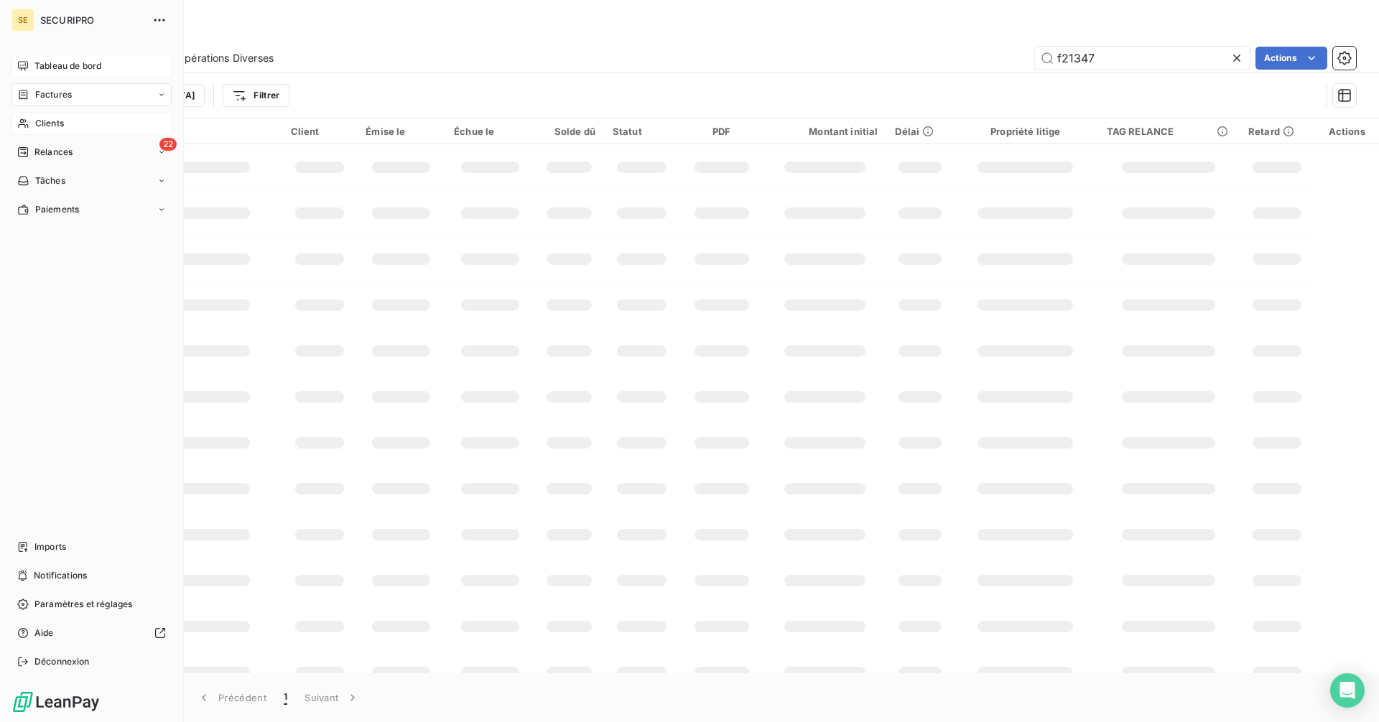
click at [27, 123] on icon at bounding box center [23, 123] width 12 height 11
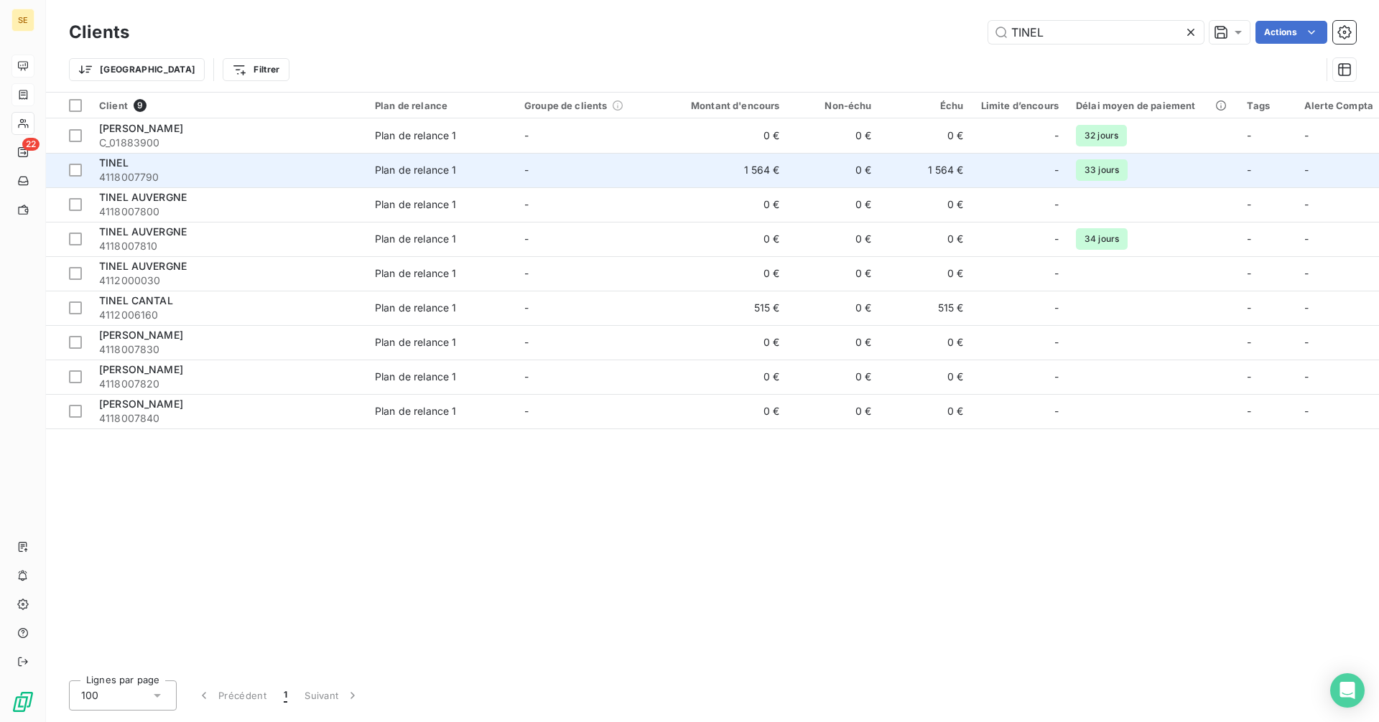
type input "TINEL"
click at [700, 167] on td "1 564 €" at bounding box center [727, 170] width 124 height 34
